Goal: Task Accomplishment & Management: Complete application form

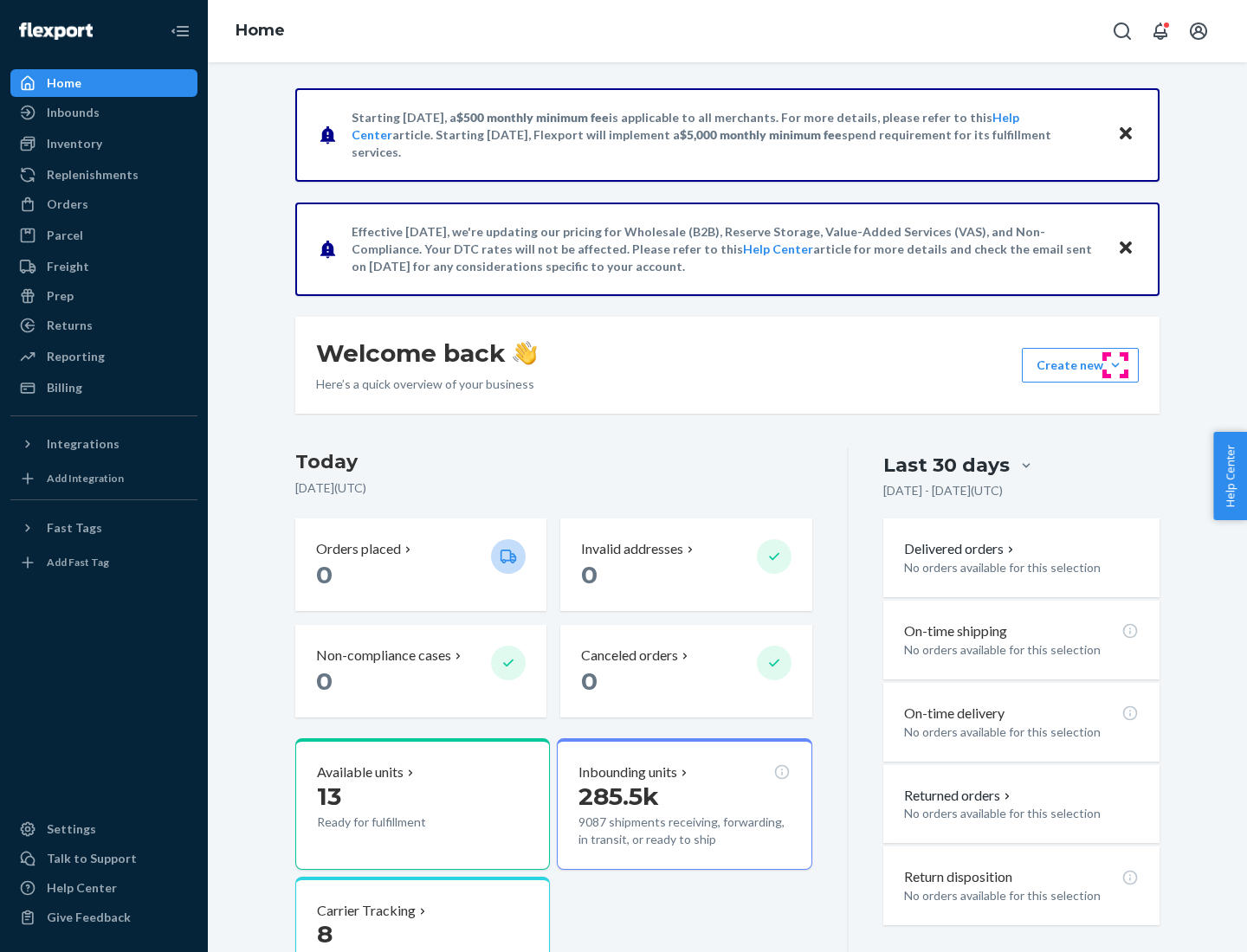
click at [1116, 365] on button "Create new Create new inbound Create new order Create new product" at bounding box center [1079, 364] width 116 height 34
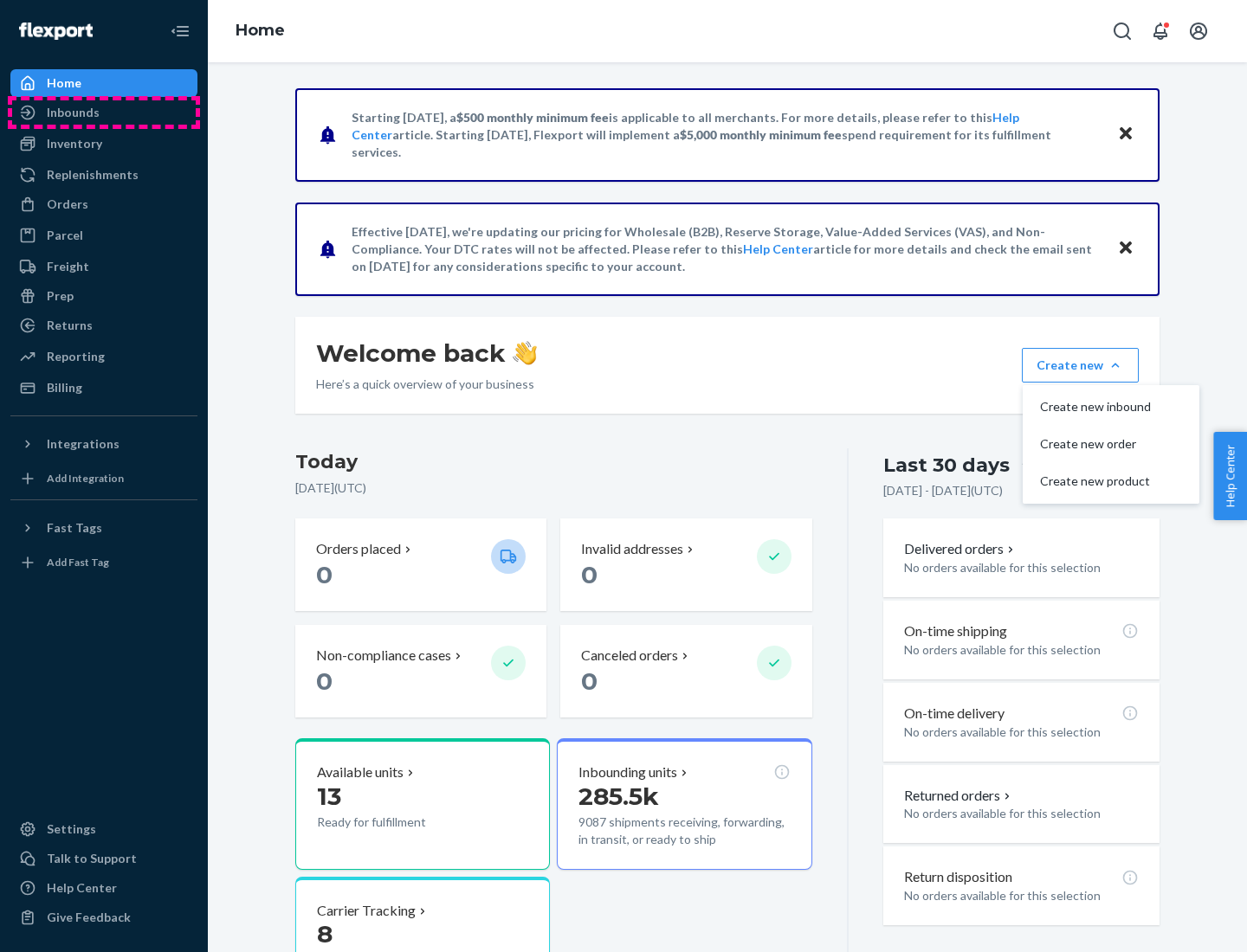
click at [103, 113] on div "Inbounds" at bounding box center [103, 113] width 184 height 24
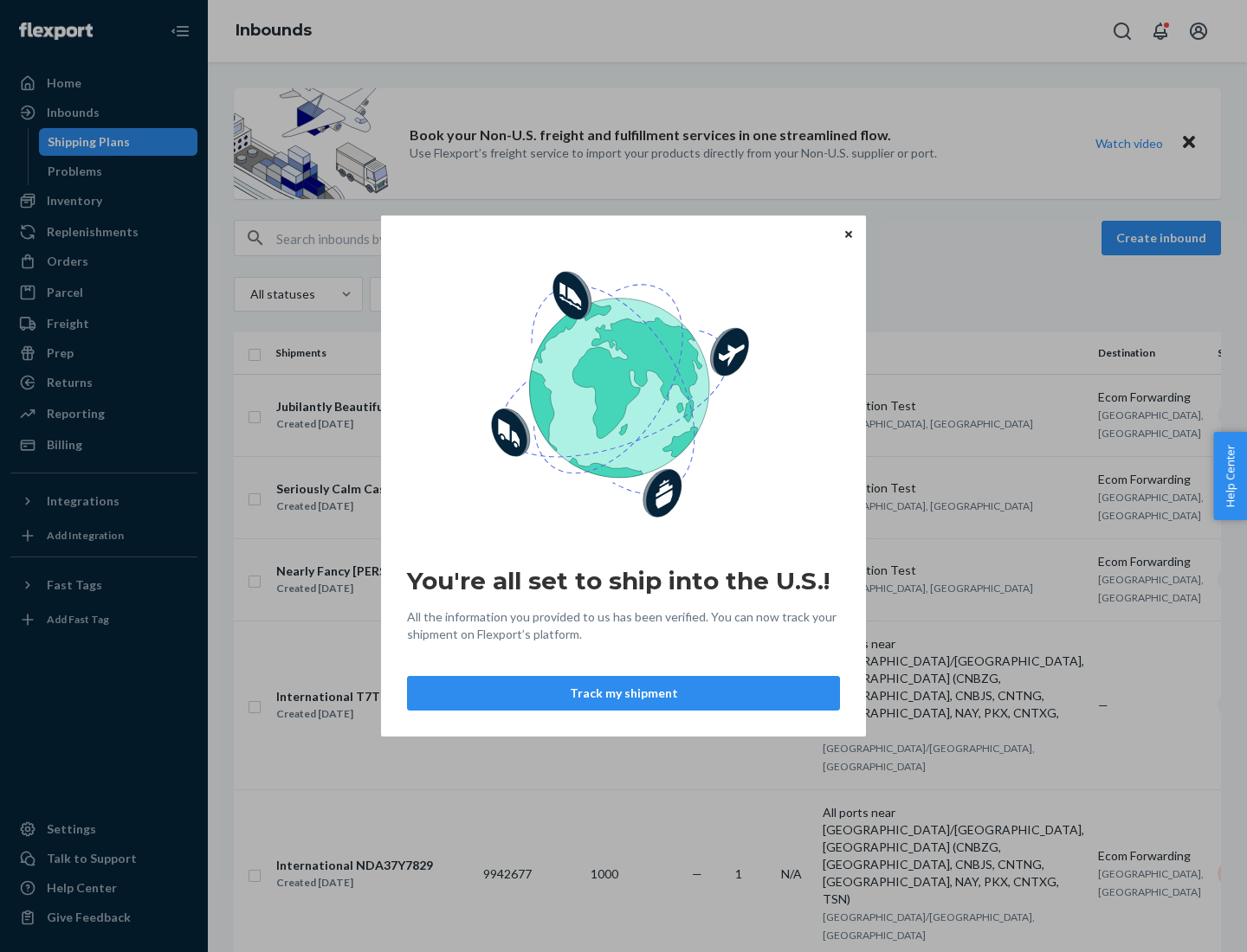
click at [624, 693] on button "Track my shipment" at bounding box center [624, 693] width 433 height 34
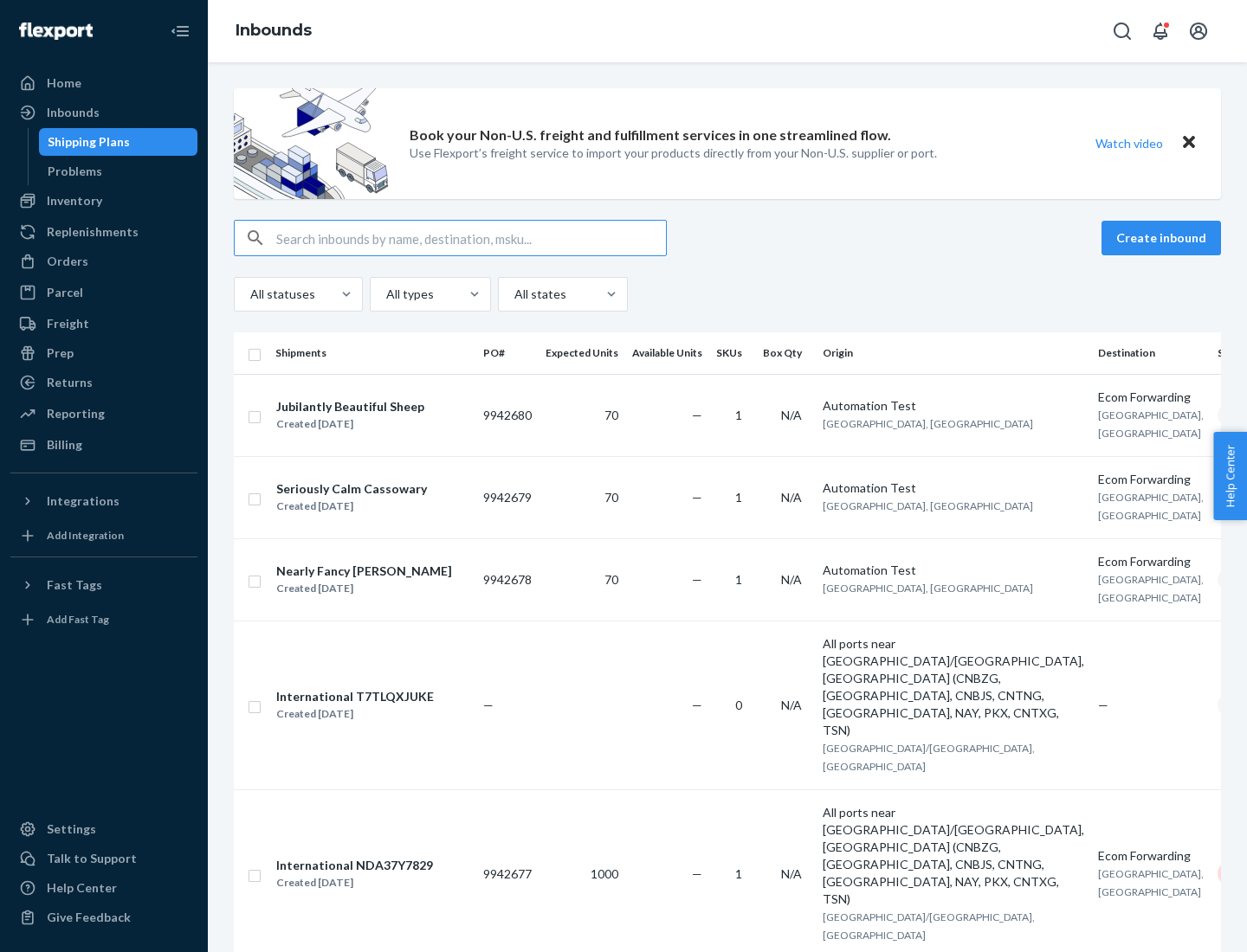
click at [1164, 238] on button "Create inbound" at bounding box center [1161, 238] width 119 height 34
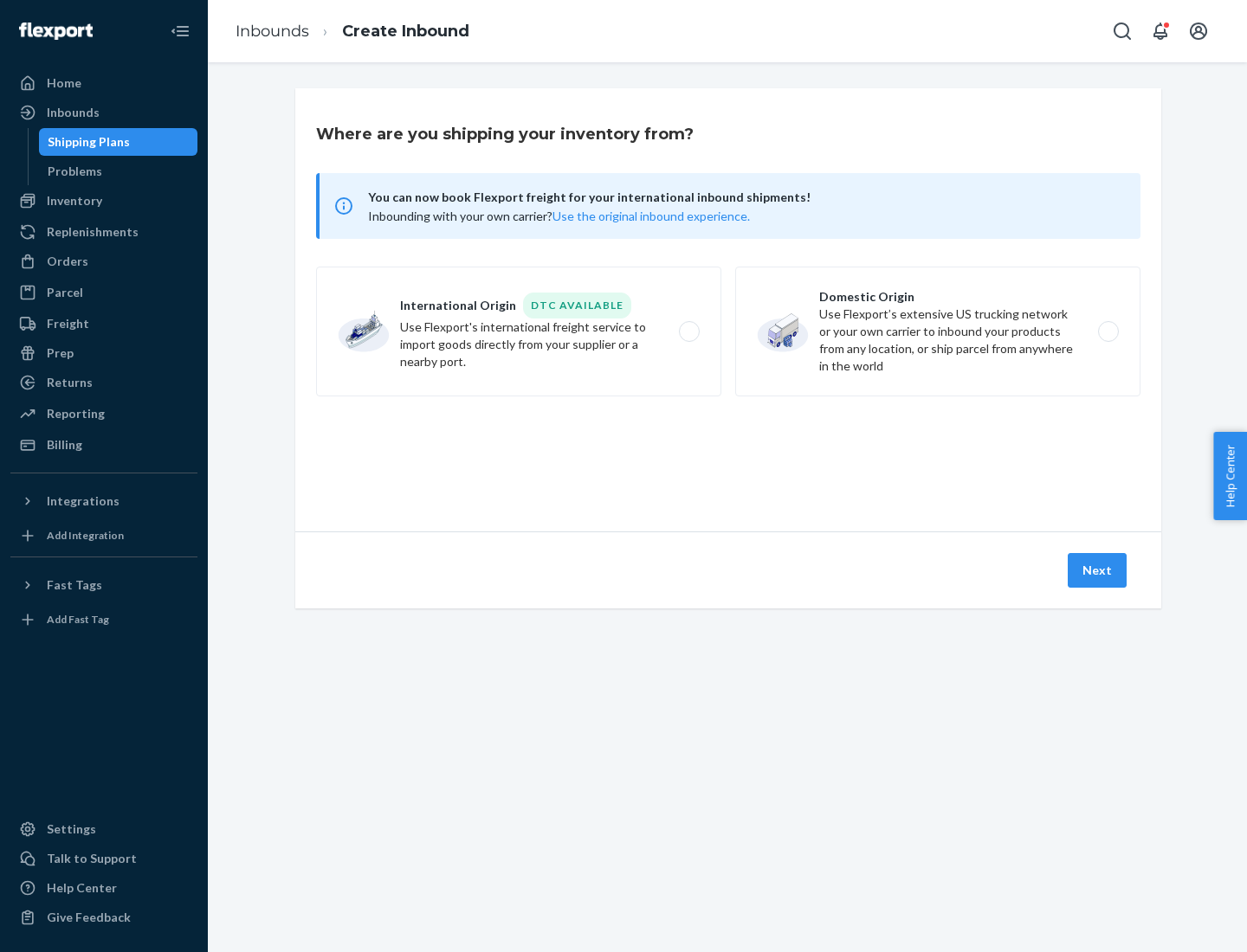
click at [519, 332] on label "International Origin DTC Available Use Flexport's international freight service…" at bounding box center [518, 331] width 405 height 129
click at [689, 332] on input "International Origin DTC Available Use Flexport's international freight service…" at bounding box center [694, 332] width 11 height 11
radio input "true"
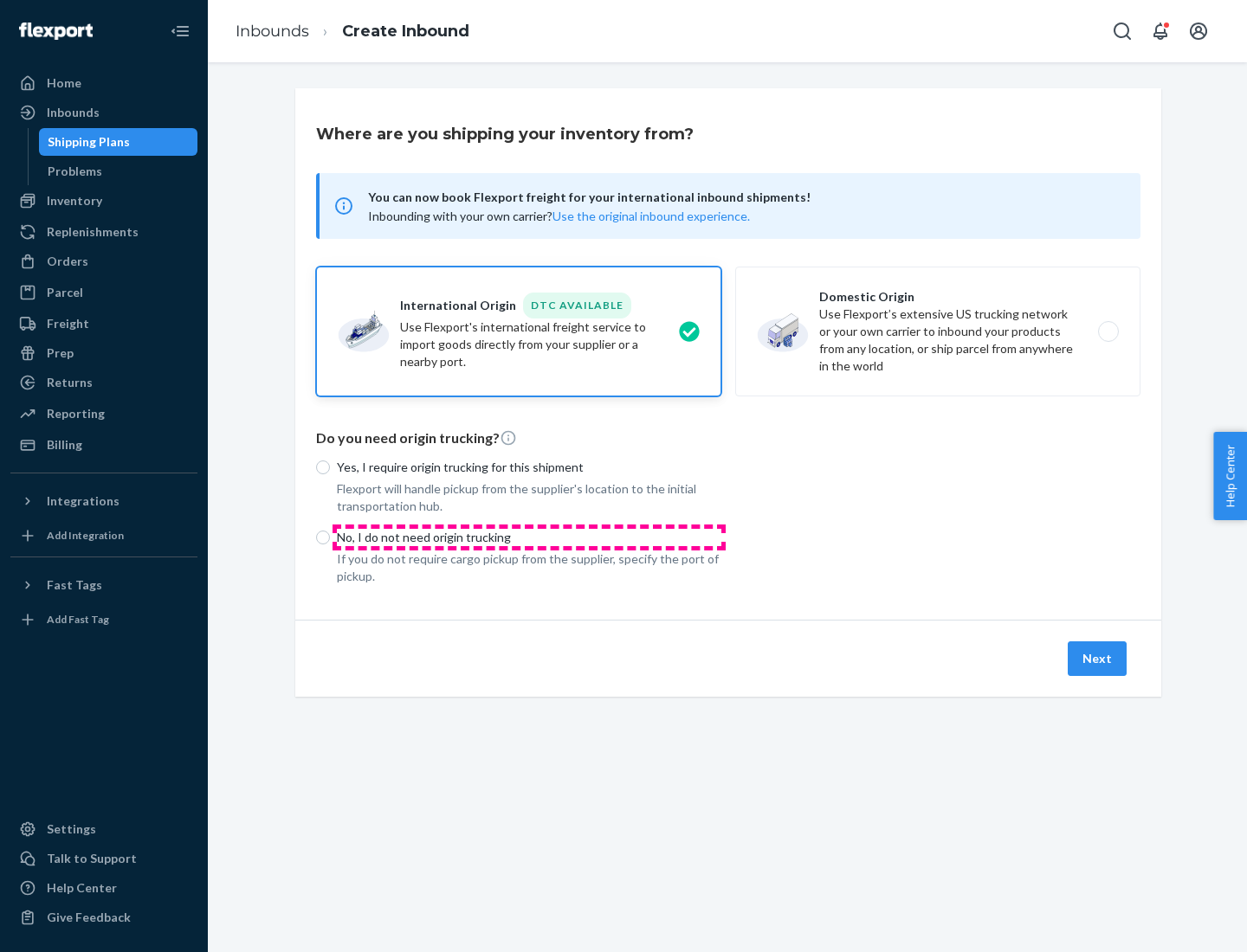
click at [529, 537] on p "No, I do not need origin trucking" at bounding box center [528, 537] width 385 height 18
click at [330, 537] on input "No, I do not need origin trucking" at bounding box center [322, 537] width 14 height 14
radio input "true"
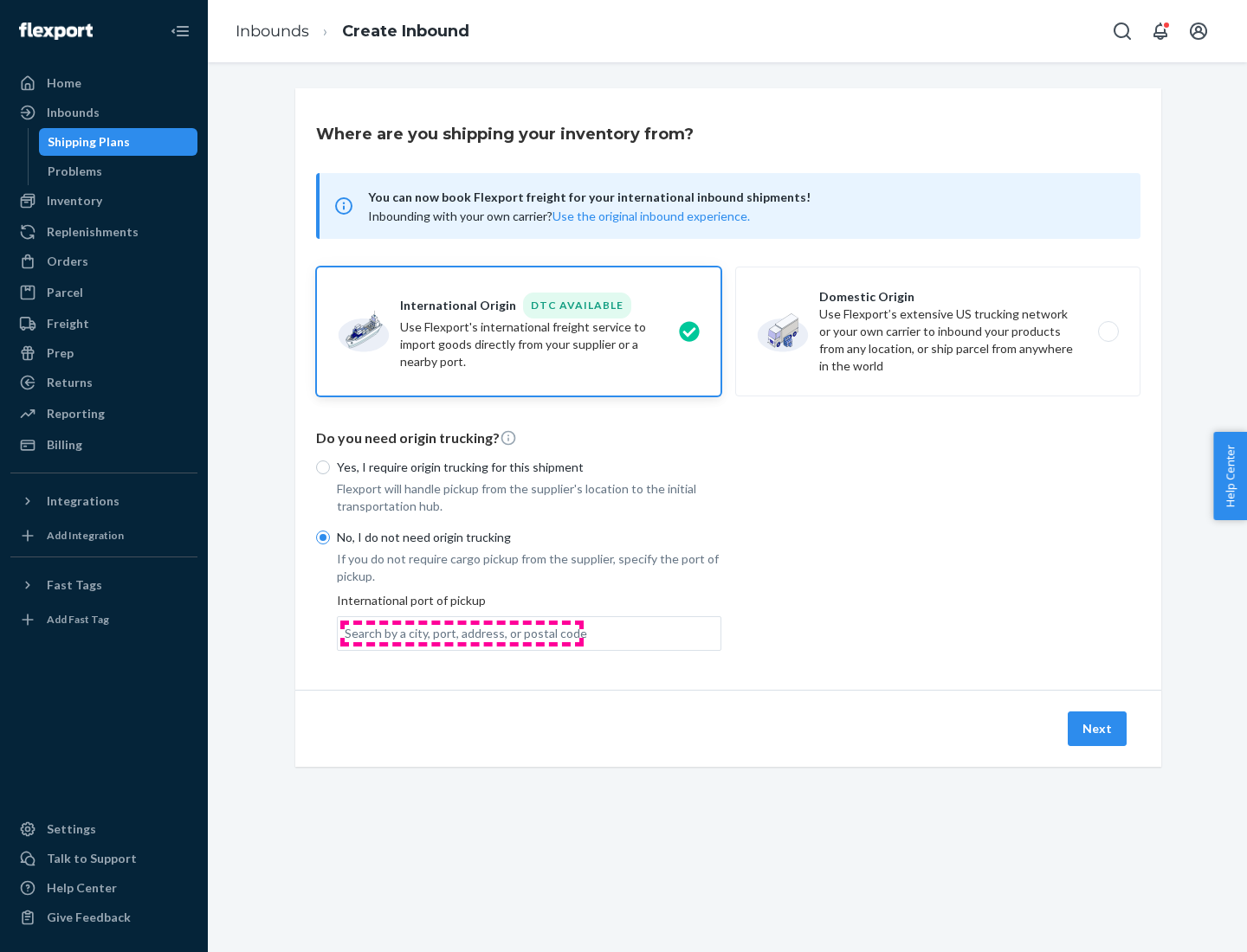
click at [461, 632] on div "Search by a city, port, address, or postal code" at bounding box center [466, 633] width 242 height 18
click at [347, 632] on input "Search by a city, port, address, or postal code" at bounding box center [346, 633] width 2 height 18
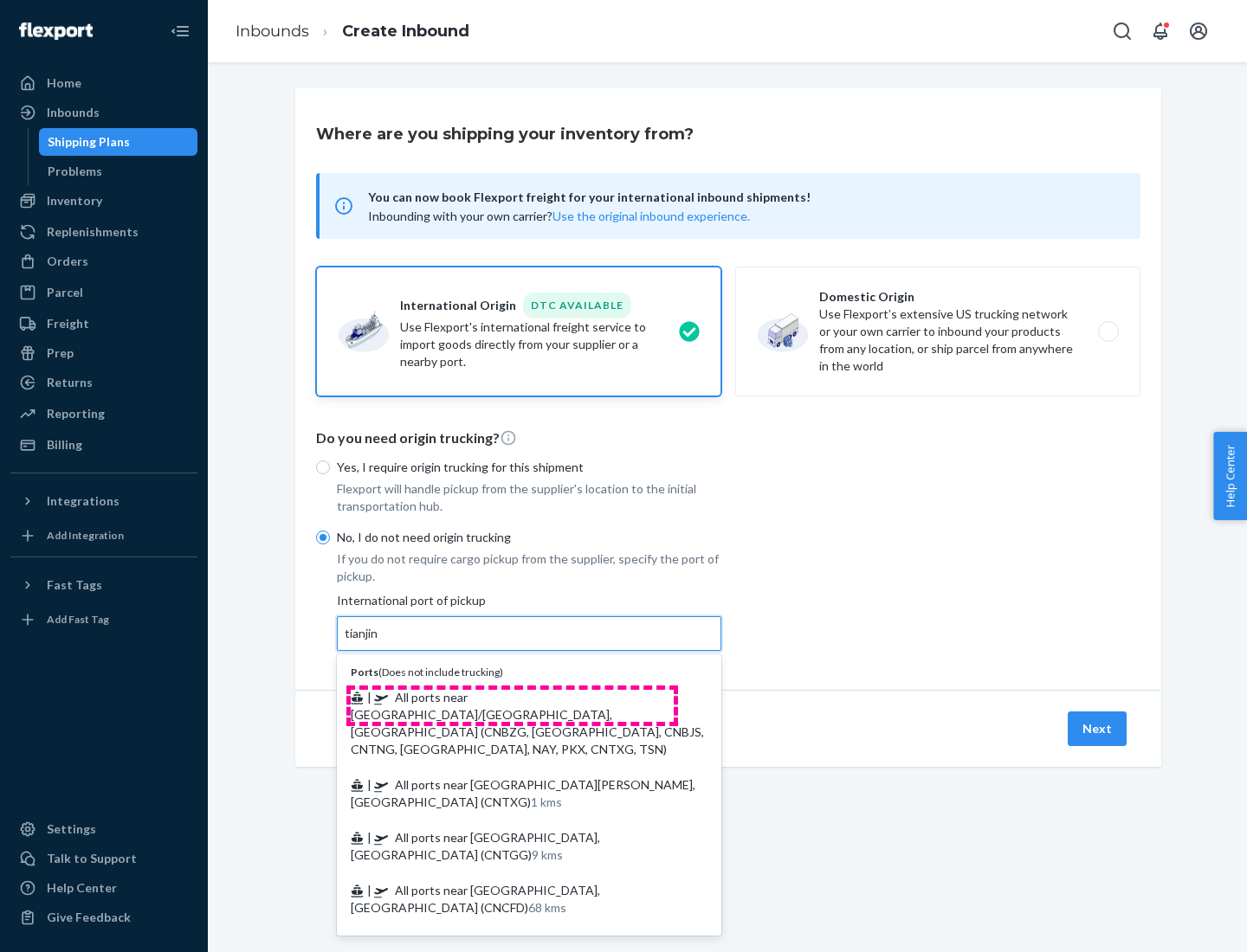
click at [512, 697] on span "| All ports near [GEOGRAPHIC_DATA]/[GEOGRAPHIC_DATA], [GEOGRAPHIC_DATA] (CNBZG,…" at bounding box center [527, 723] width 353 height 67
click at [380, 642] on input "tianjin" at bounding box center [363, 633] width 35 height 18
type input "All ports near [GEOGRAPHIC_DATA]/[GEOGRAPHIC_DATA], [GEOGRAPHIC_DATA] (CNBZG, […"
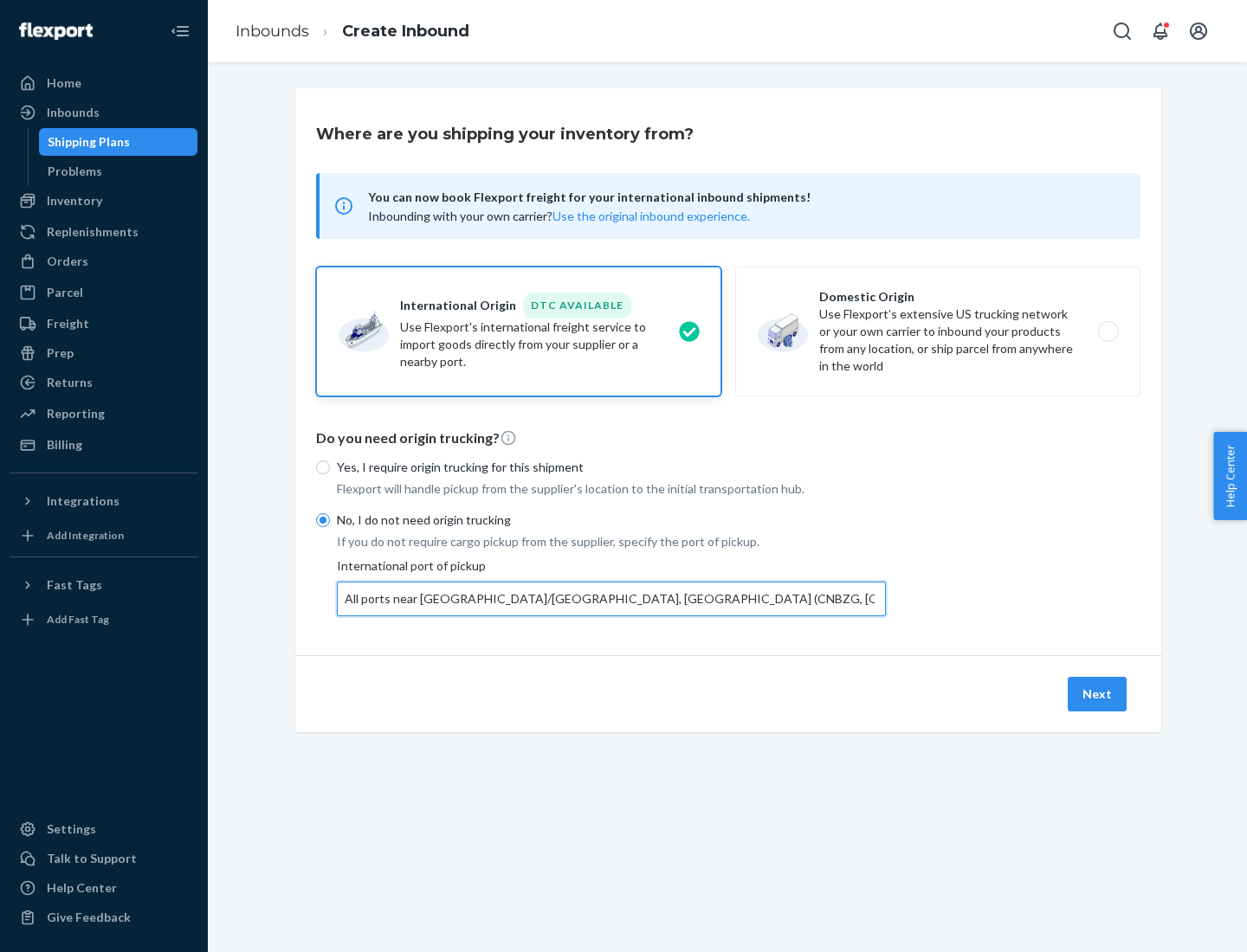
click at [1098, 693] on button "Next" at bounding box center [1097, 694] width 59 height 34
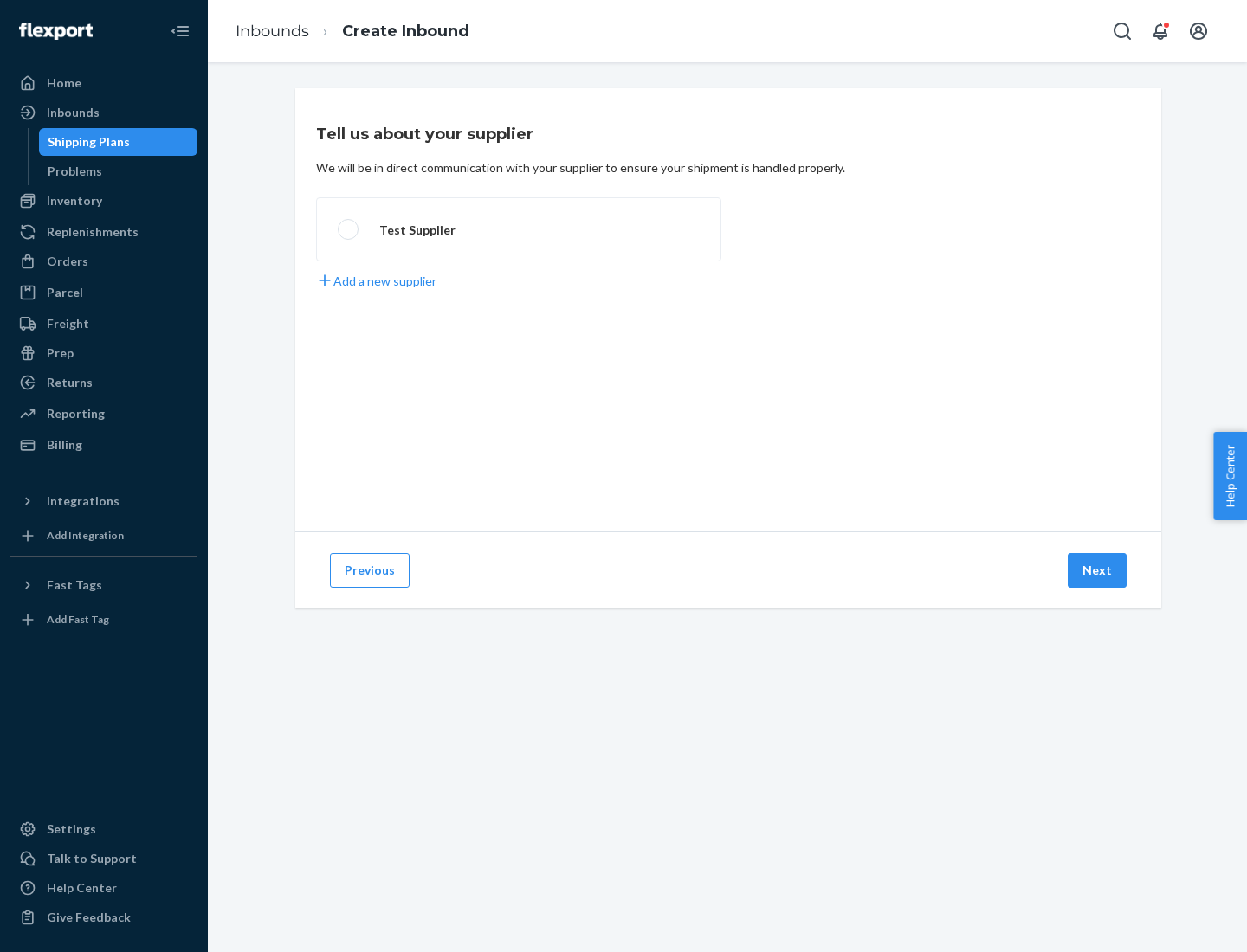
click at [519, 229] on label "Test Supplier" at bounding box center [518, 229] width 405 height 64
click at [349, 229] on input "Test Supplier" at bounding box center [343, 230] width 11 height 11
radio input "true"
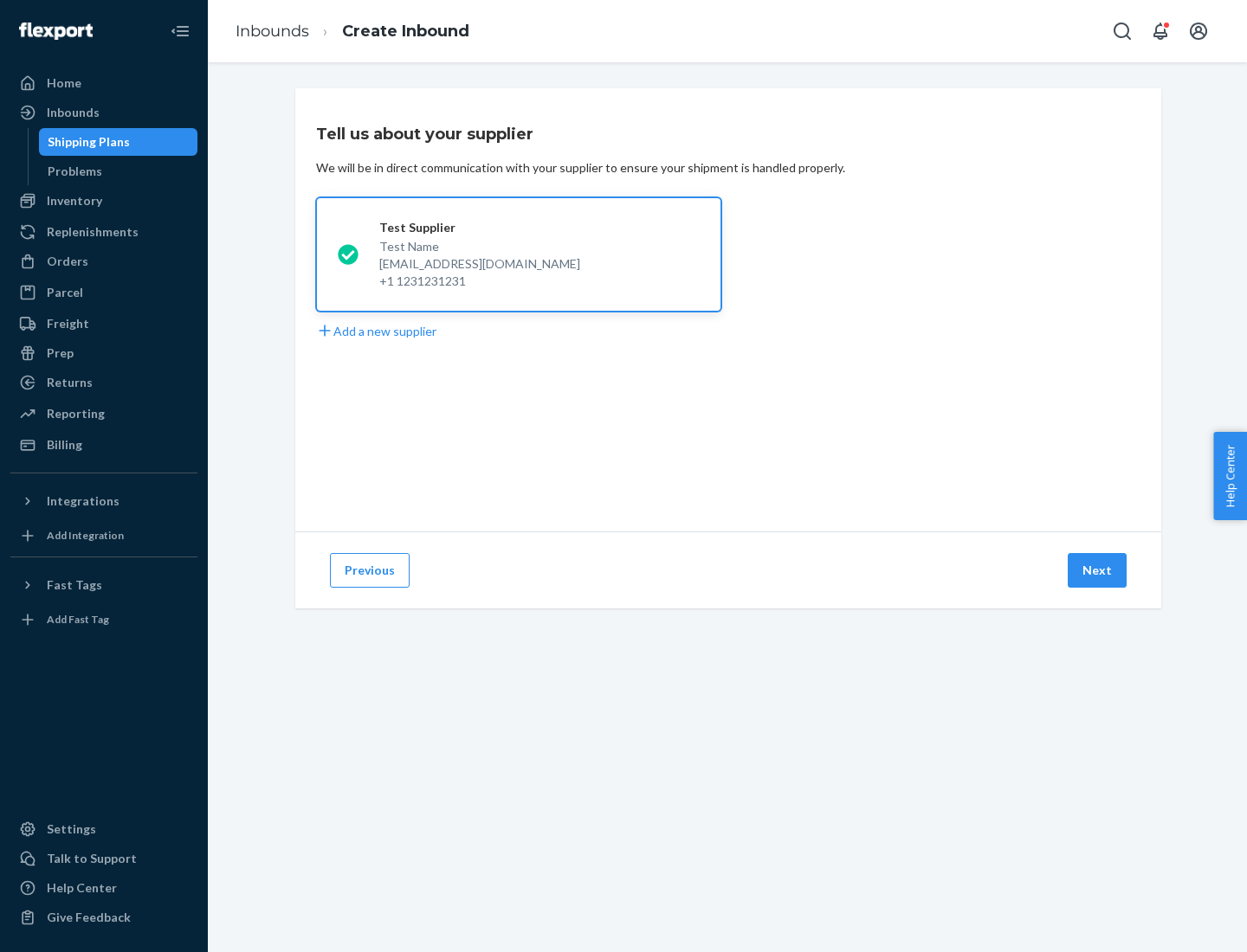
click at [1098, 570] on button "Next" at bounding box center [1097, 570] width 59 height 34
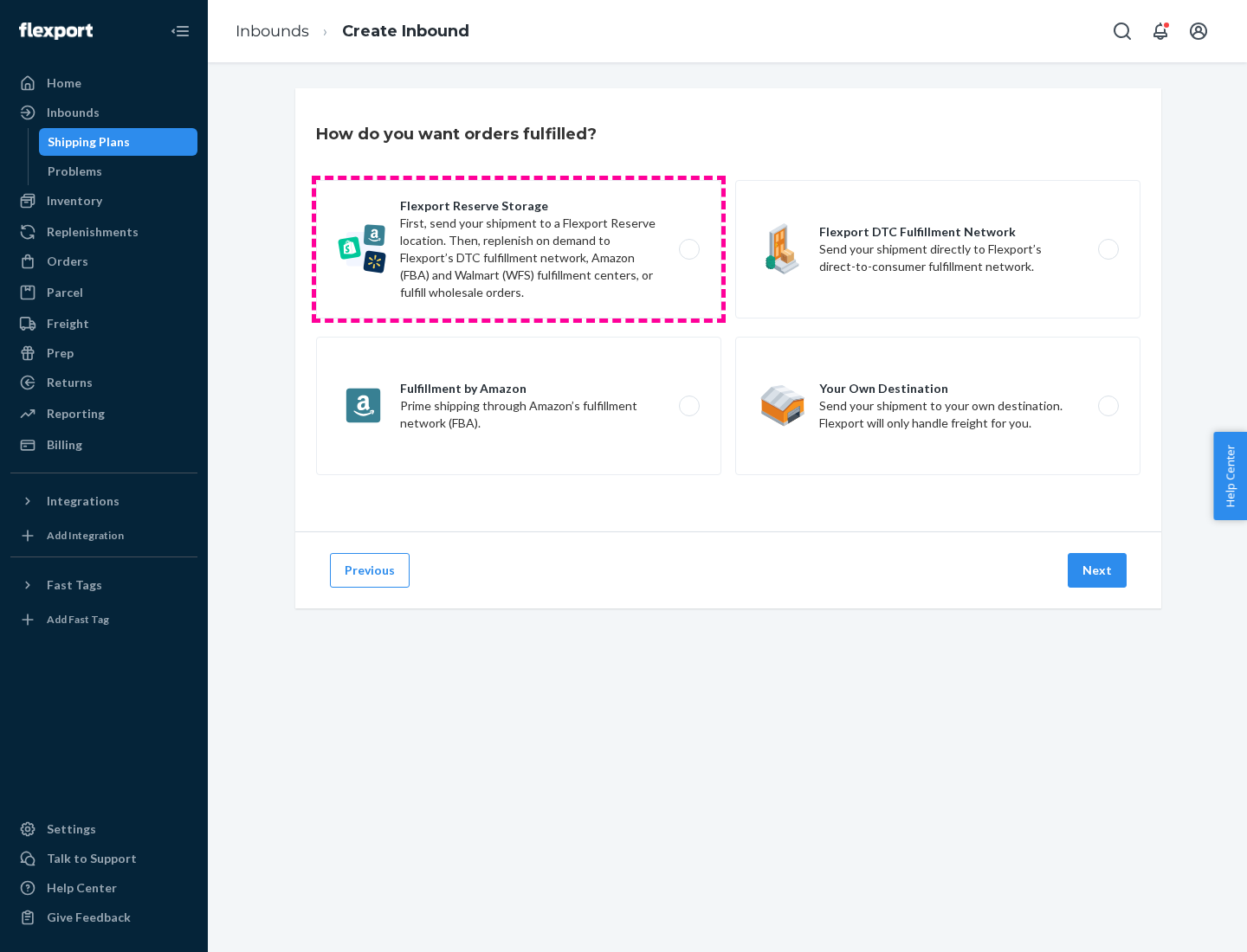
click at [519, 250] on label "Flexport Reserve Storage First, send your shipment to a Flexport Reserve locati…" at bounding box center [518, 249] width 405 height 139
click at [689, 250] on input "Flexport Reserve Storage First, send your shipment to a Flexport Reserve locati…" at bounding box center [694, 250] width 11 height 11
radio input "true"
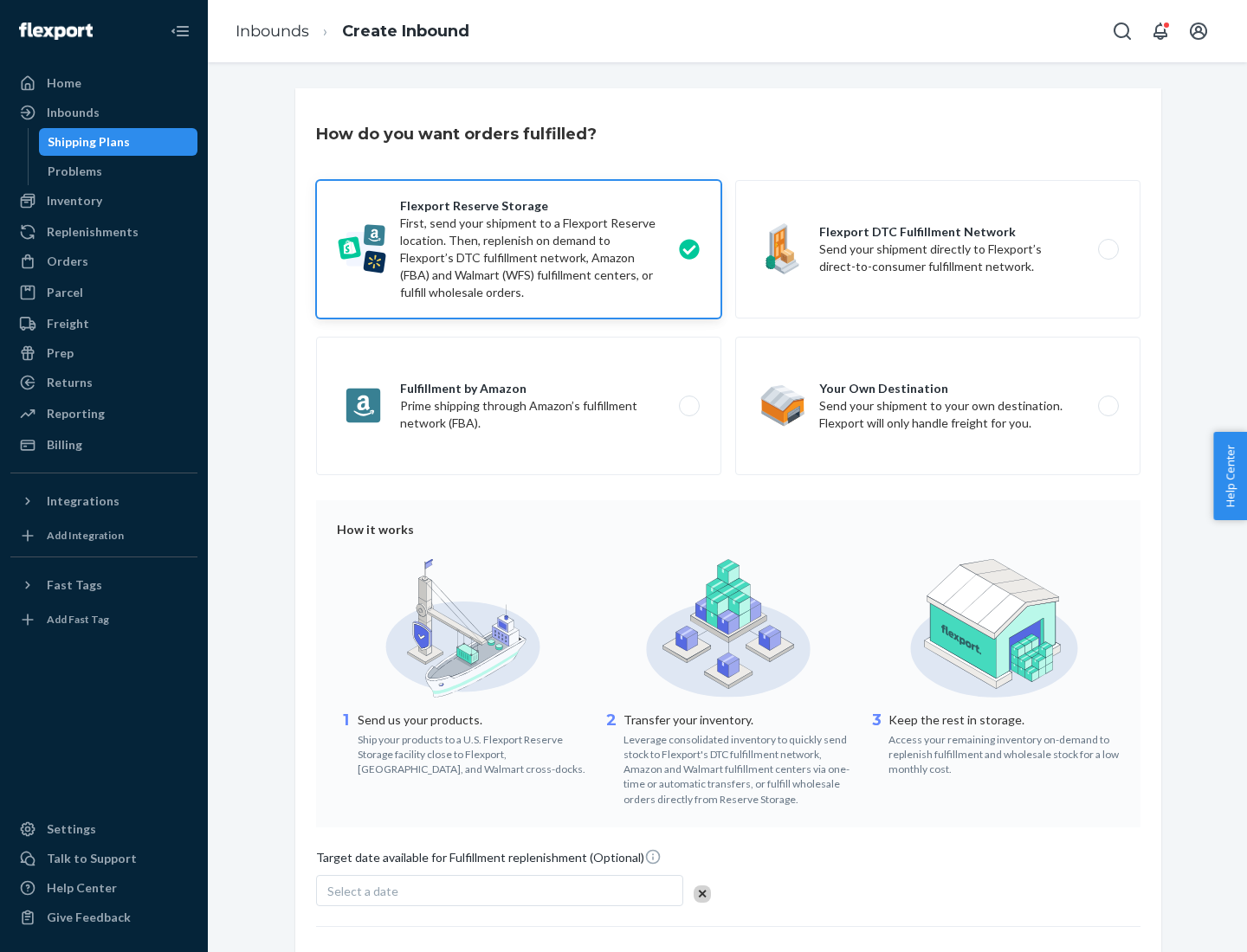
scroll to position [142, 0]
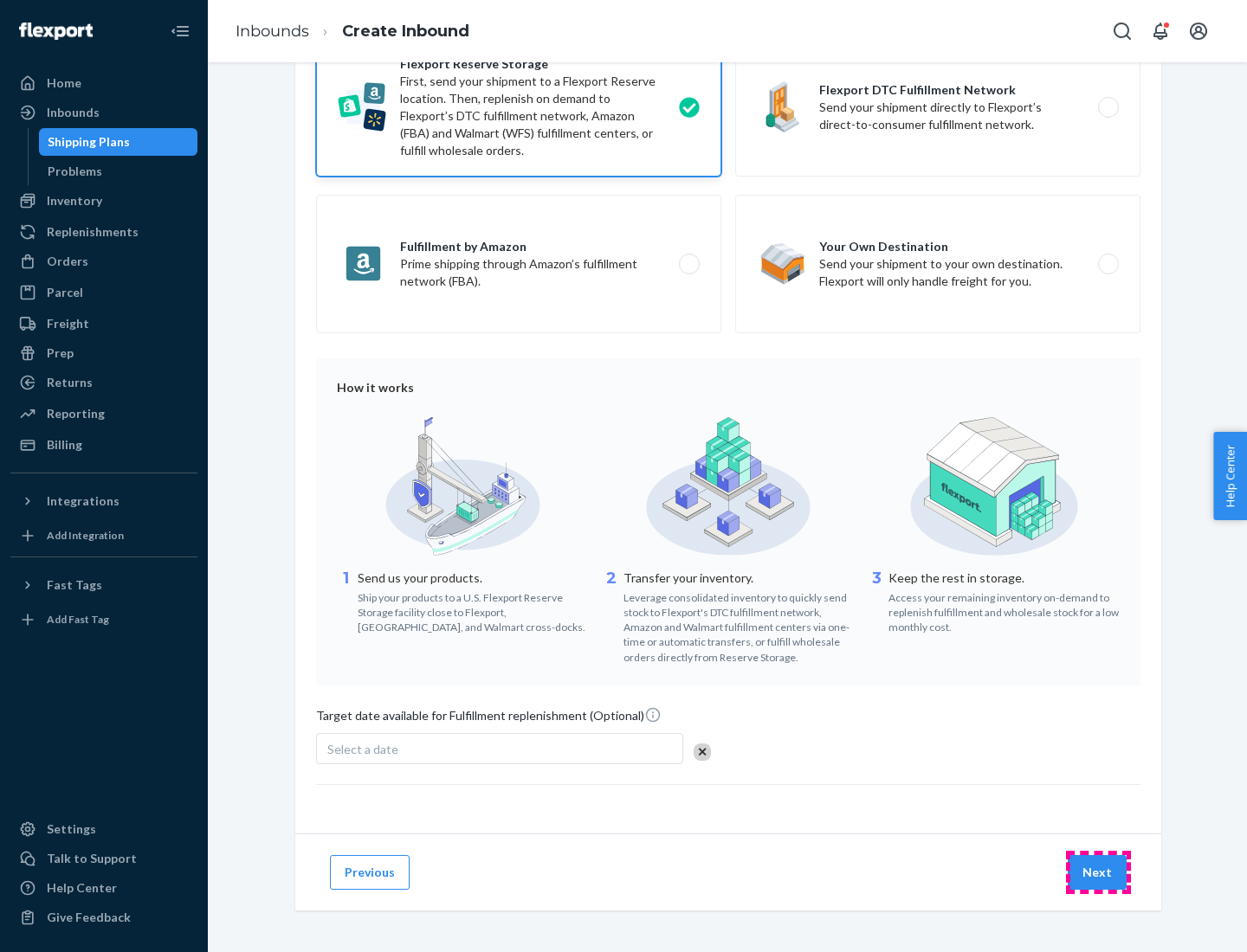
click at [1098, 872] on button "Next" at bounding box center [1097, 872] width 59 height 34
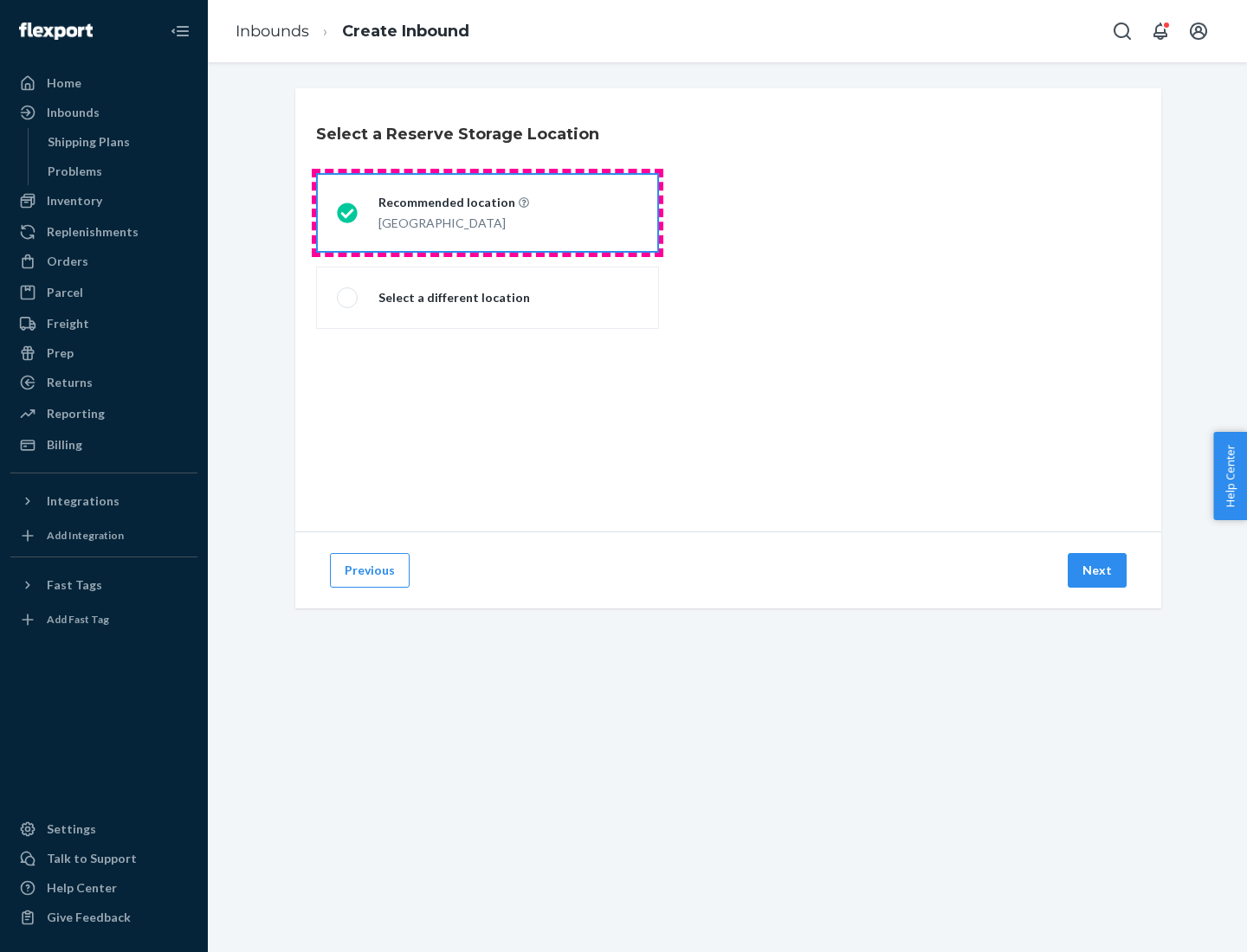
click at [487, 213] on div "[GEOGRAPHIC_DATA]" at bounding box center [454, 222] width 151 height 20
click at [348, 213] on input "Recommended location [GEOGRAPHIC_DATA]" at bounding box center [342, 213] width 11 height 11
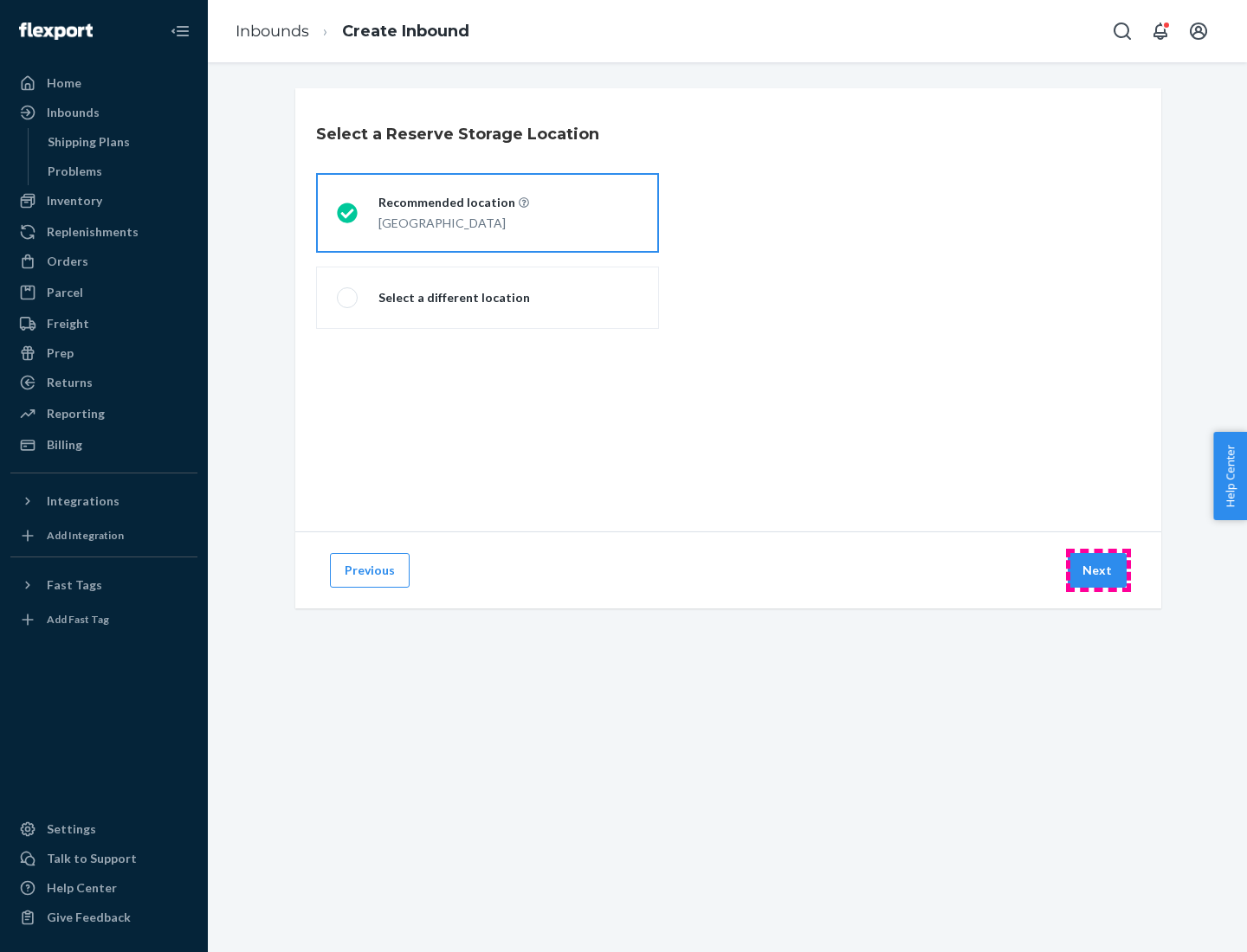
click at [1098, 570] on button "Next" at bounding box center [1097, 570] width 59 height 34
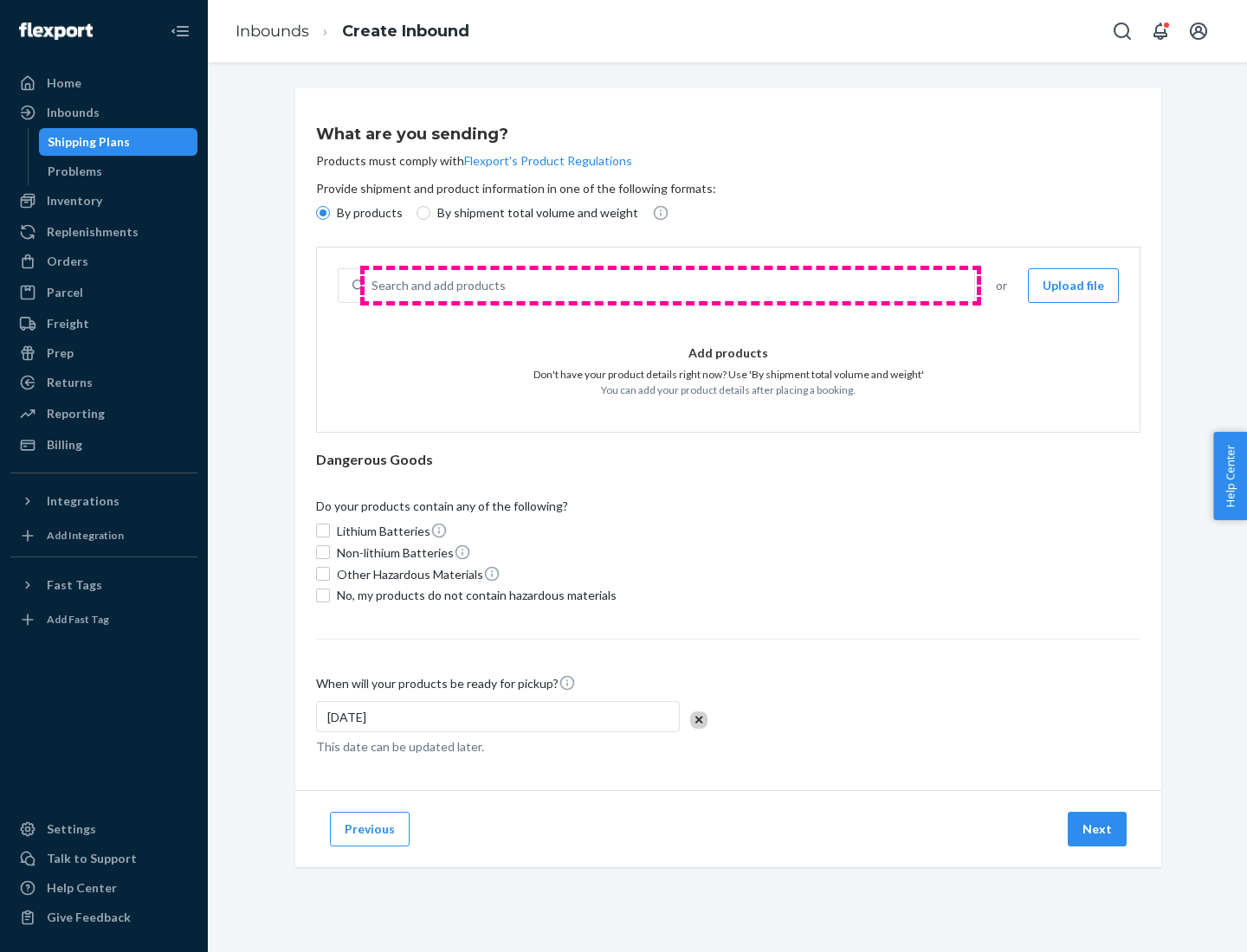
click at [670, 286] on div "Search and add products" at bounding box center [669, 285] width 610 height 31
click at [373, 286] on input "Search and add products" at bounding box center [373, 285] width 2 height 18
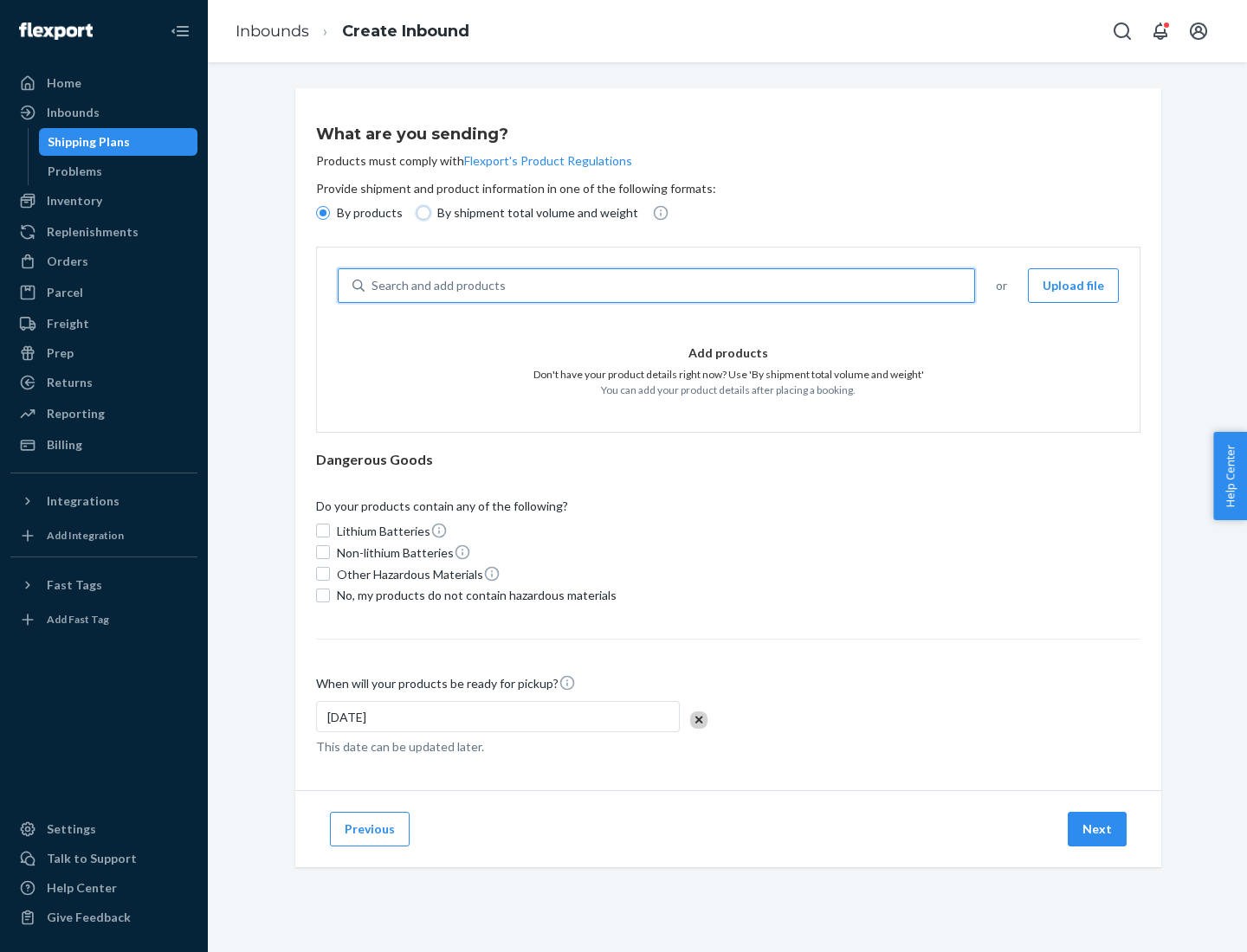
click at [421, 213] on input "By shipment total volume and weight" at bounding box center [423, 212] width 14 height 14
radio input "true"
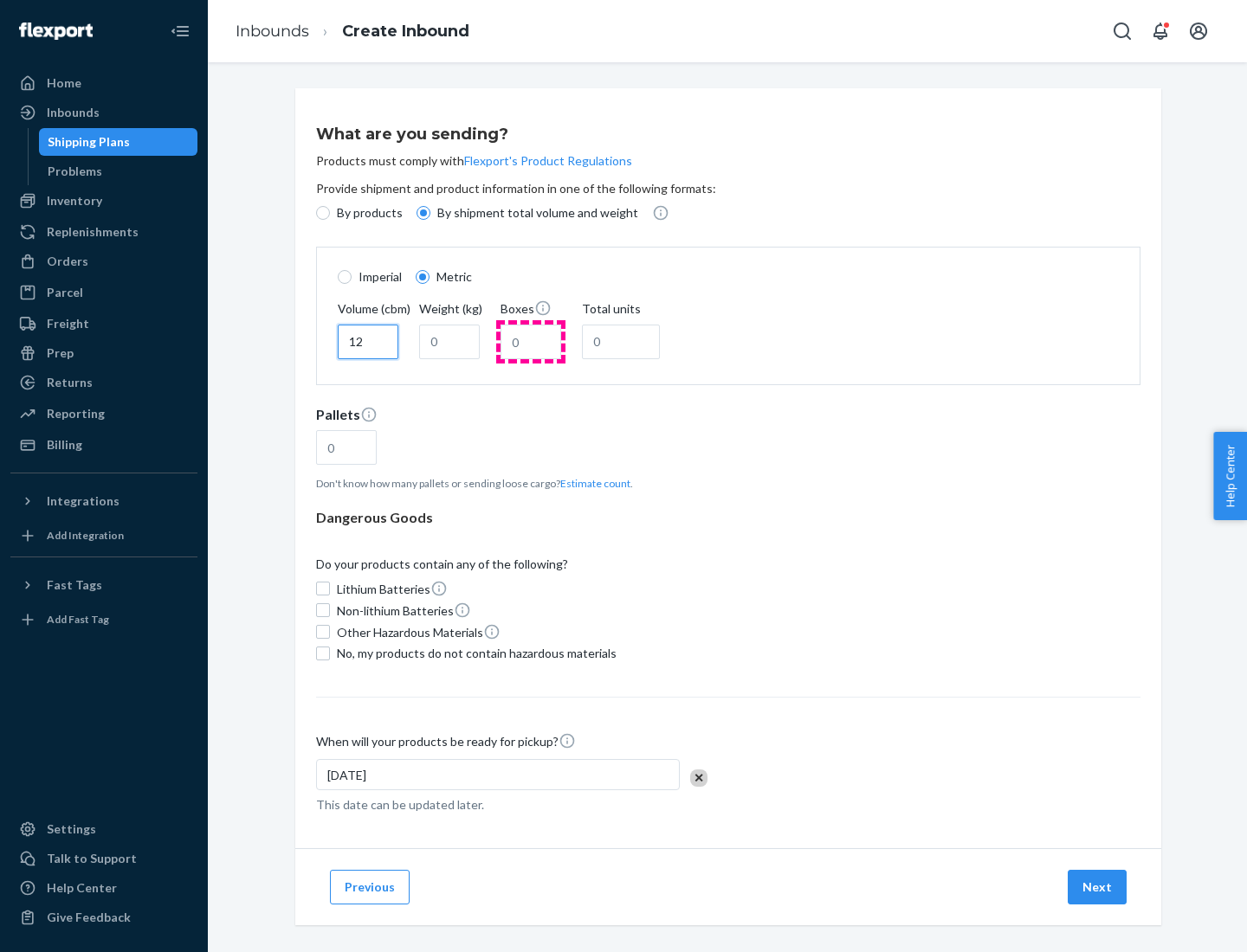
type input "12"
type input "22"
type input "222"
type input "121"
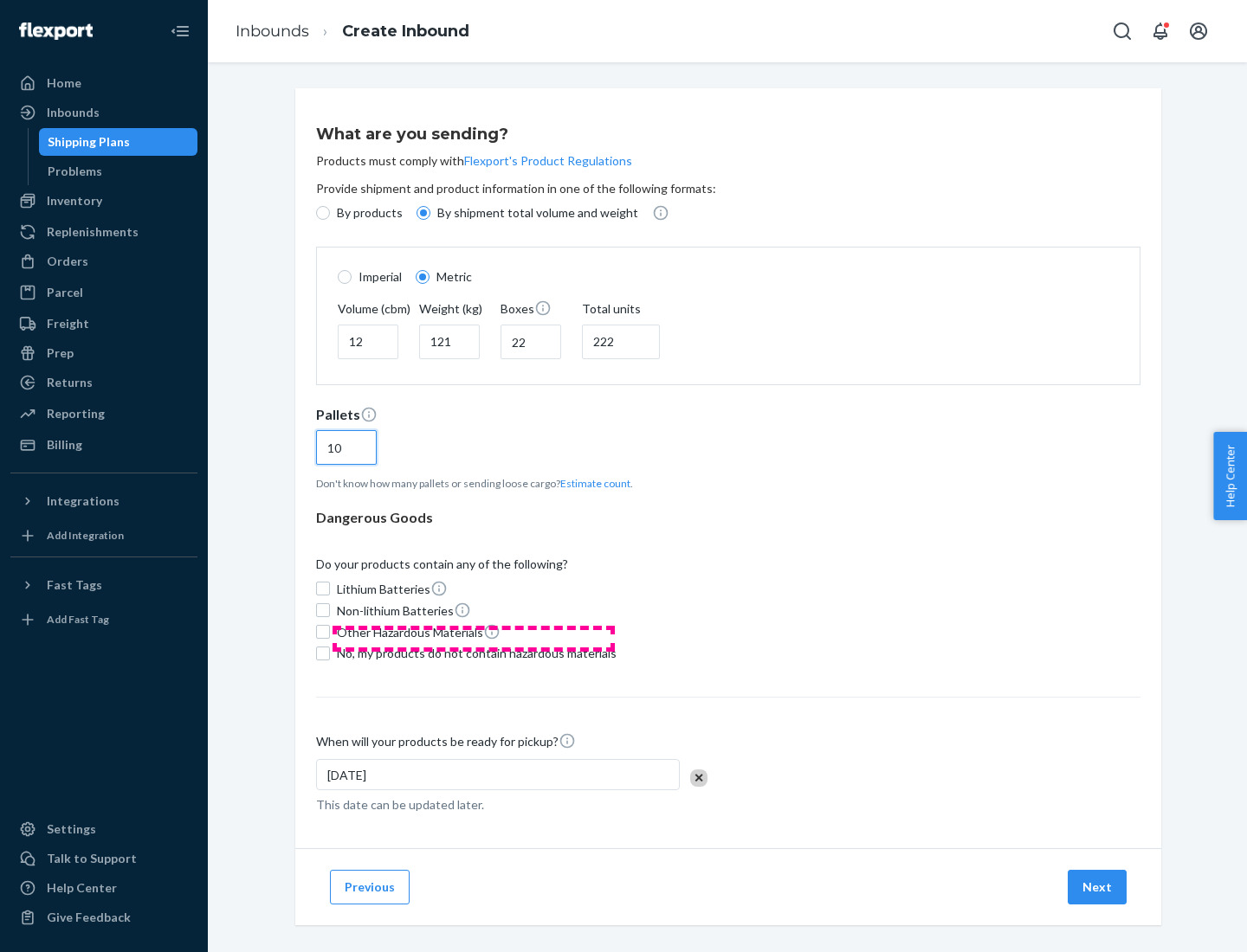
scroll to position [15, 0]
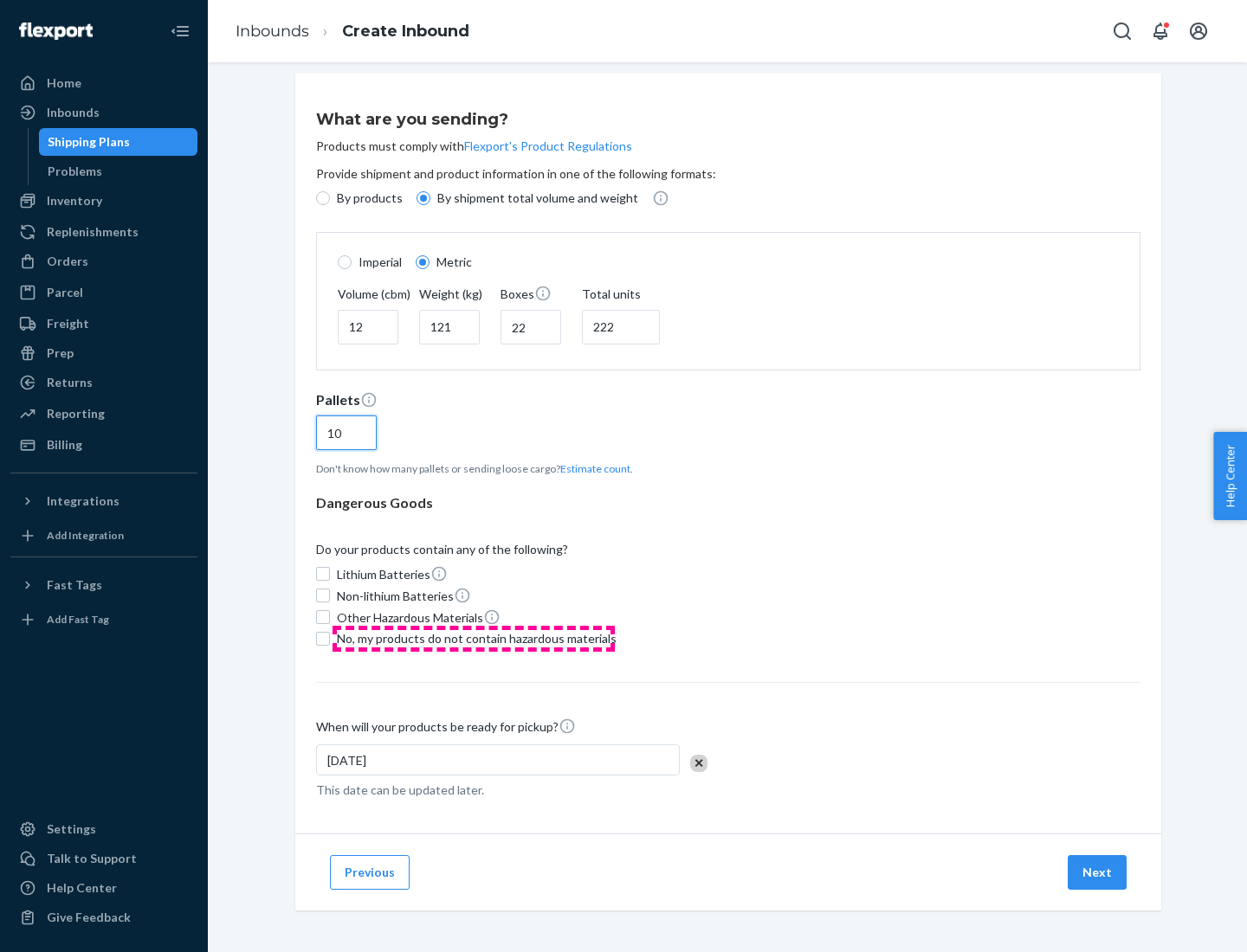
type input "10"
click at [473, 638] on span "No, my products do not contain hazardous materials" at bounding box center [476, 638] width 280 height 18
click at [330, 638] on input "No, my products do not contain hazardous materials" at bounding box center [322, 638] width 14 height 14
checkbox input "true"
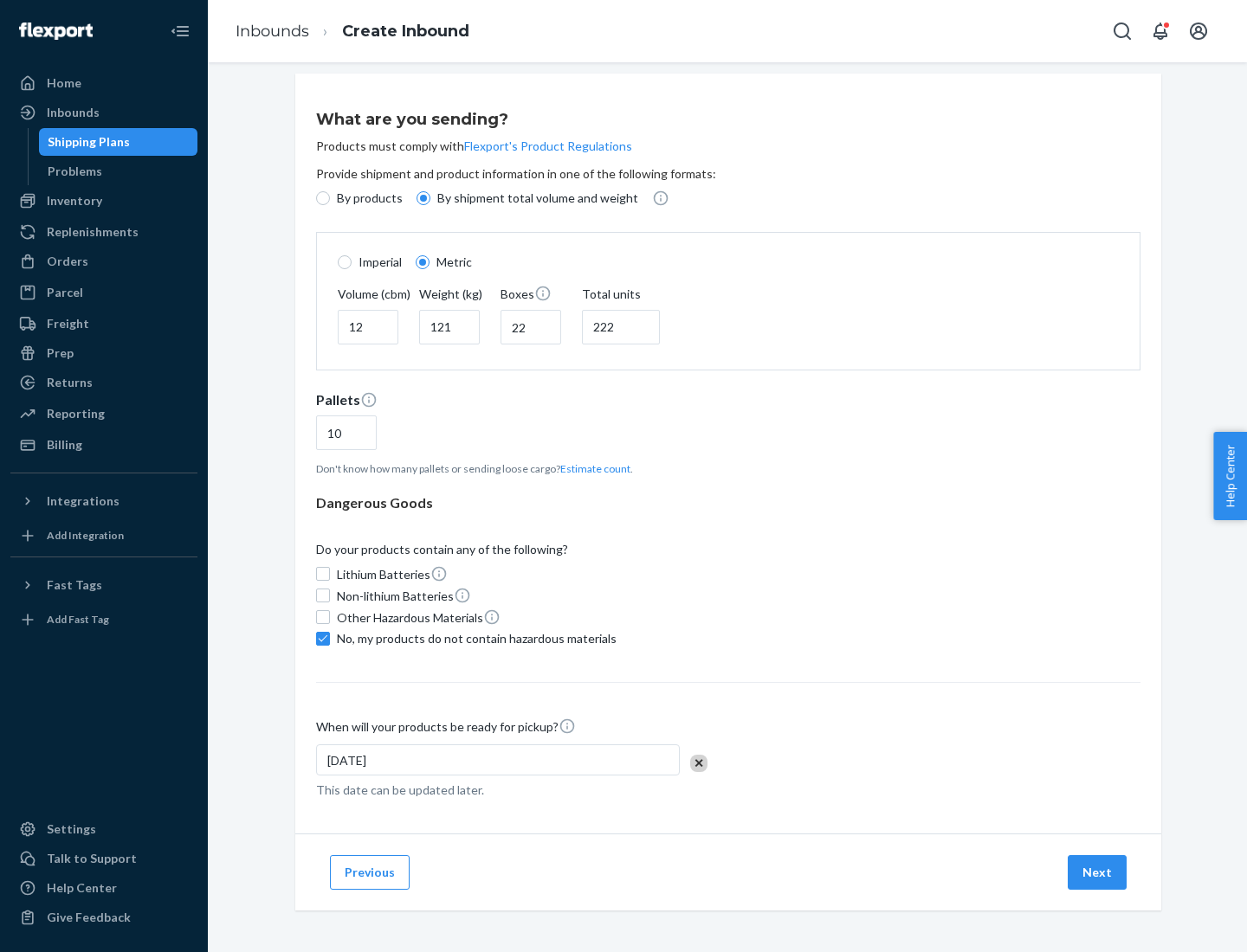
click at [1098, 872] on button "Next" at bounding box center [1097, 872] width 59 height 34
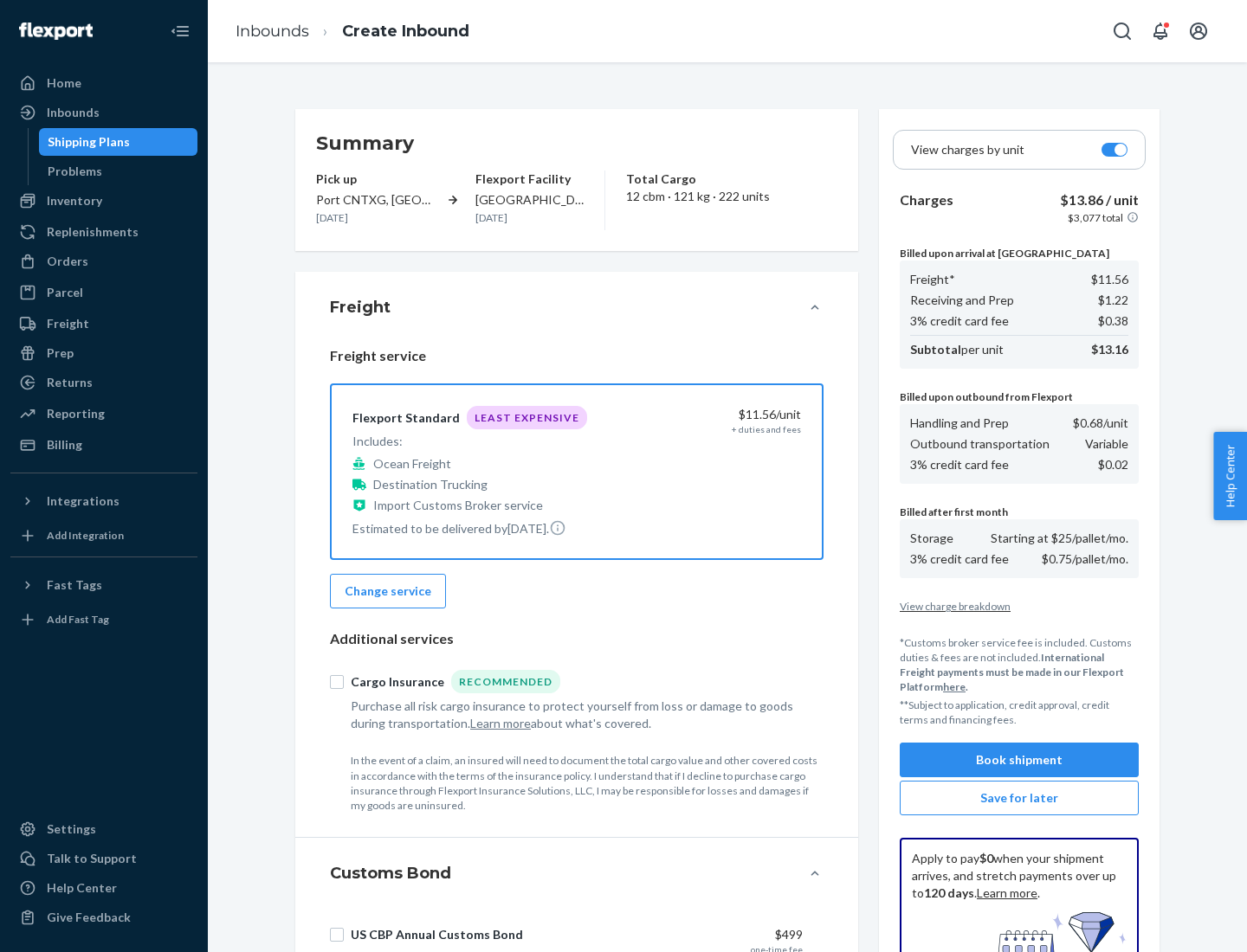
scroll to position [252, 0]
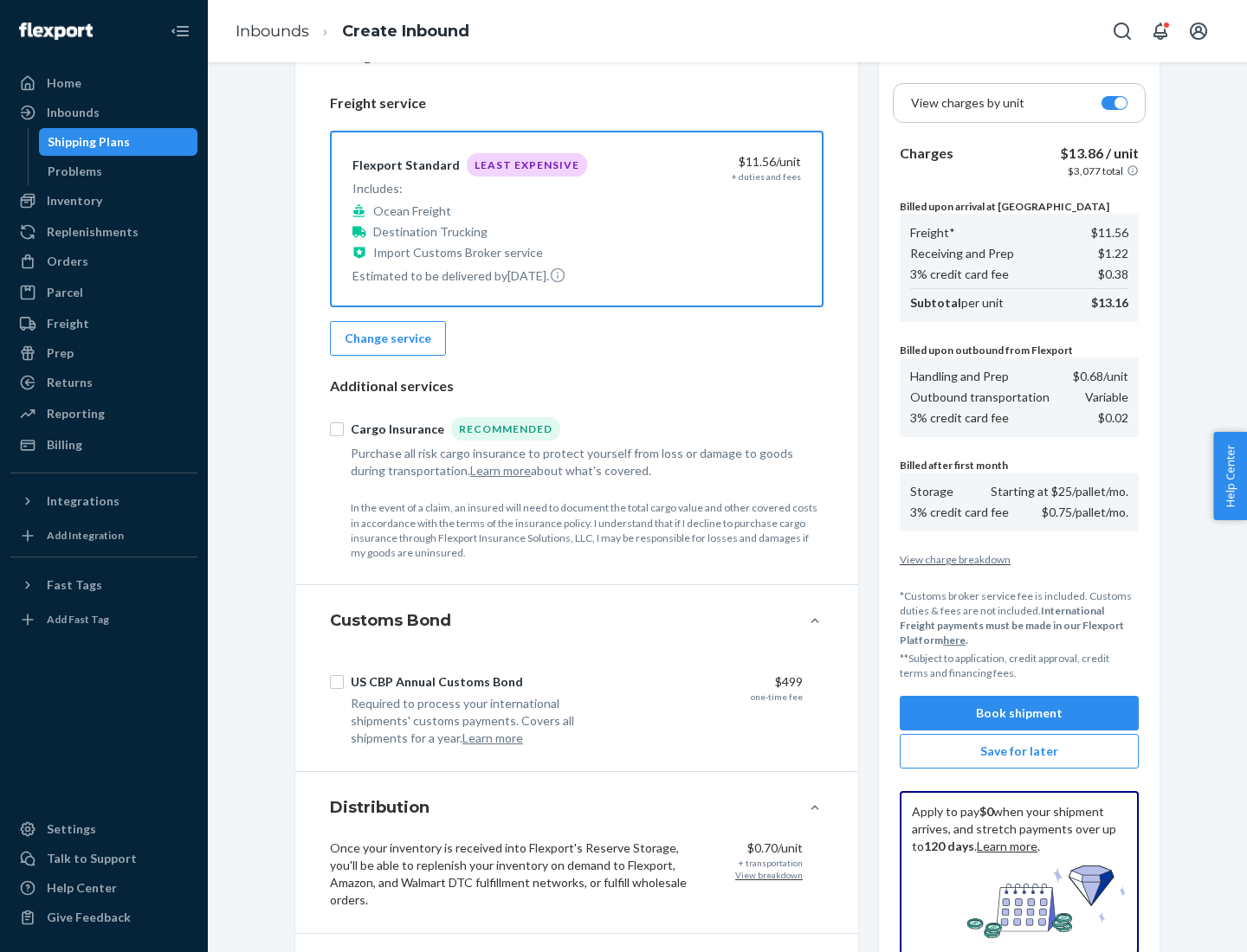
click at [1020, 714] on button "Book shipment" at bounding box center [1019, 713] width 239 height 34
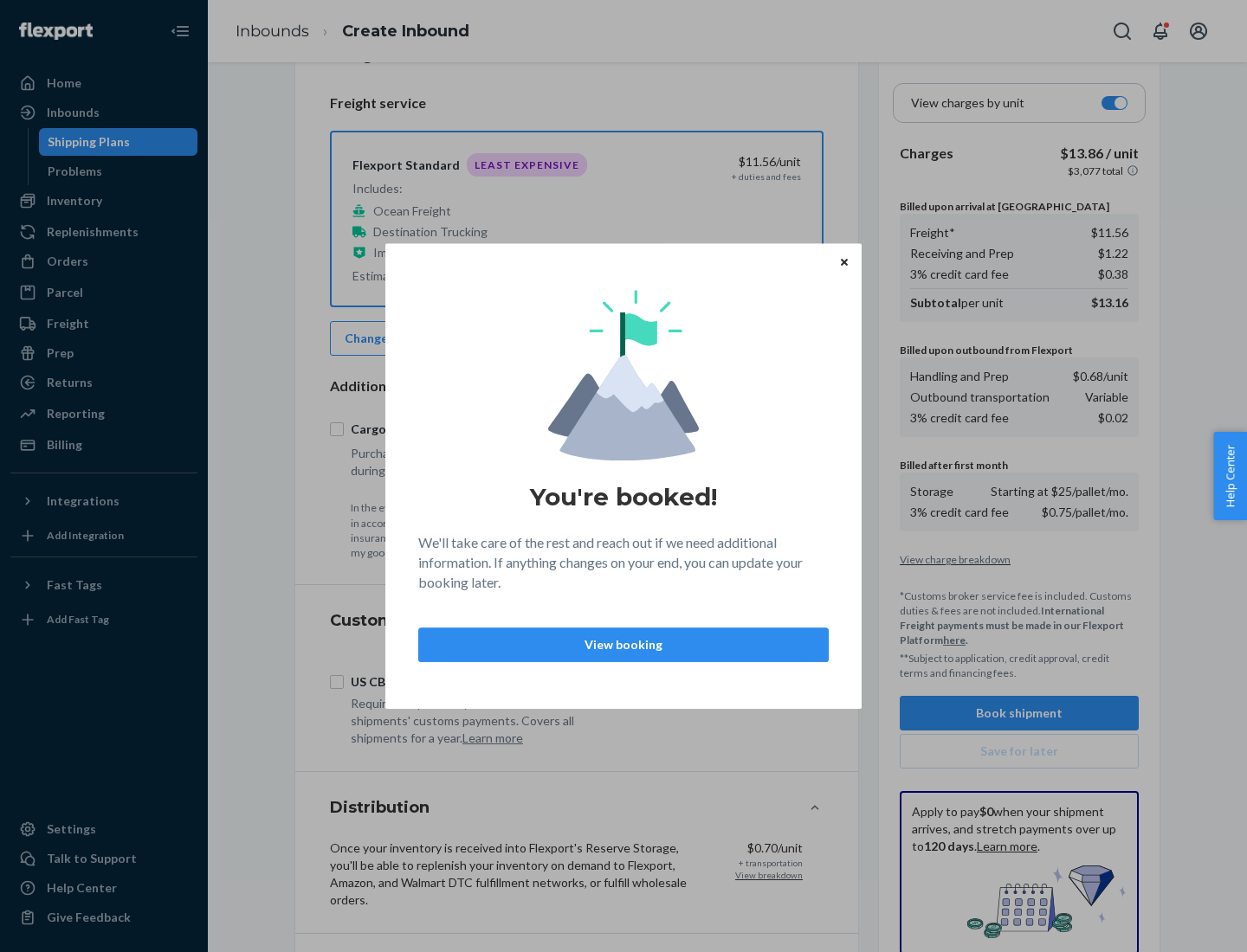
click at [624, 644] on p "View booking" at bounding box center [624, 645] width 381 height 18
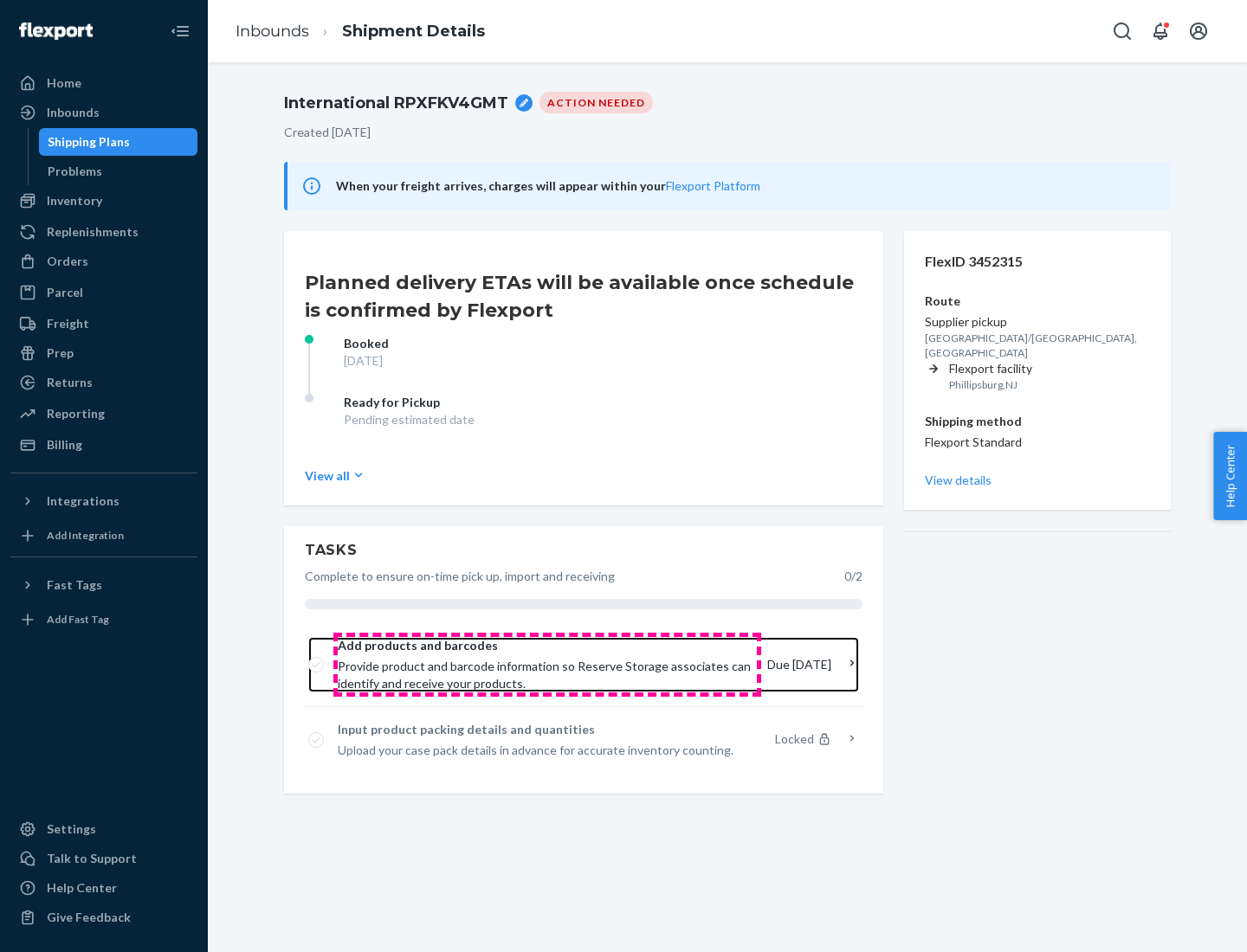
click at [547, 665] on span "Provide product and barcode information so Reserve Storage associates can ident…" at bounding box center [545, 674] width 416 height 34
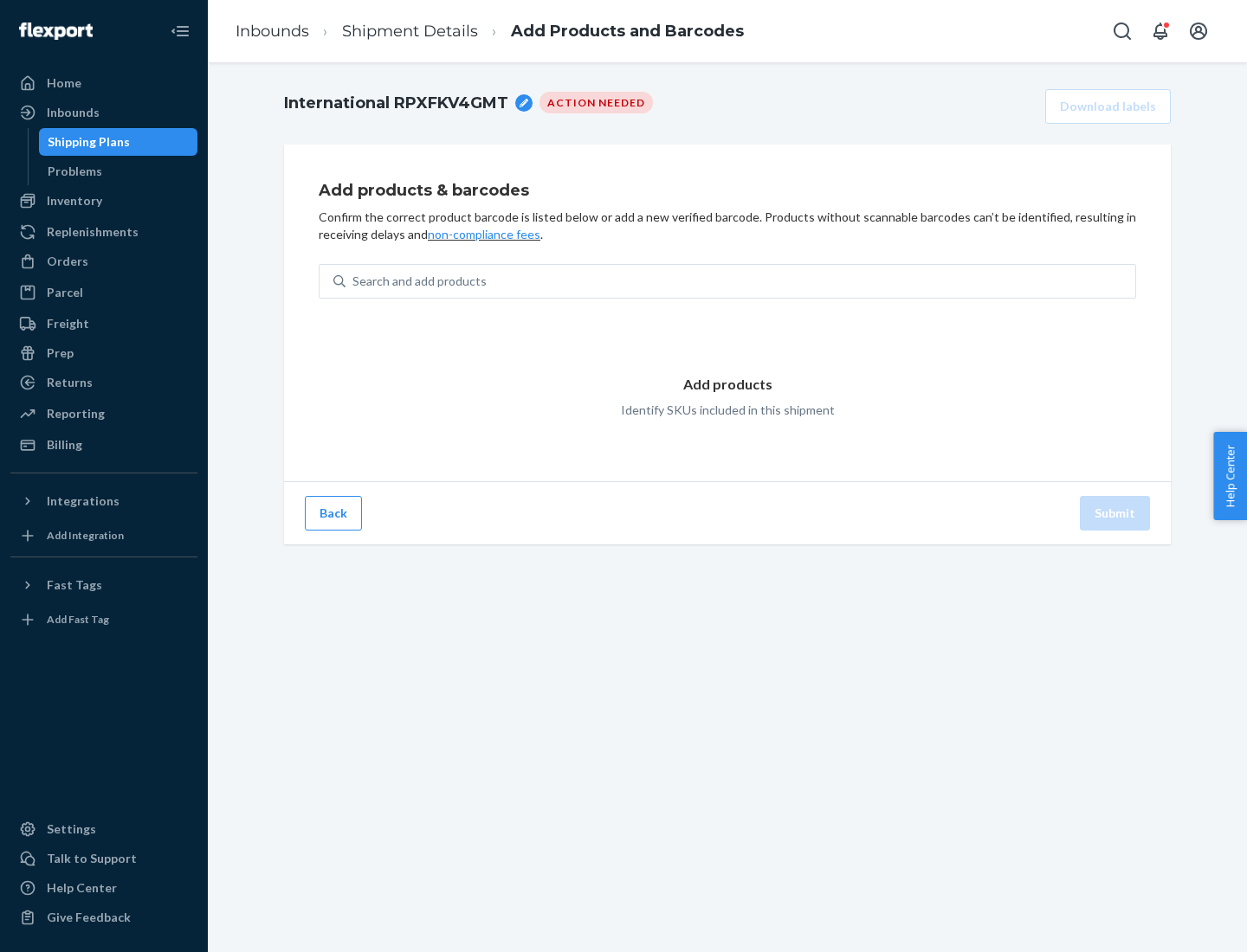
click at [740, 281] on div "Search and add products" at bounding box center [740, 280] width 789 height 31
click at [354, 281] on input "Search and add products" at bounding box center [353, 281] width 2 height 18
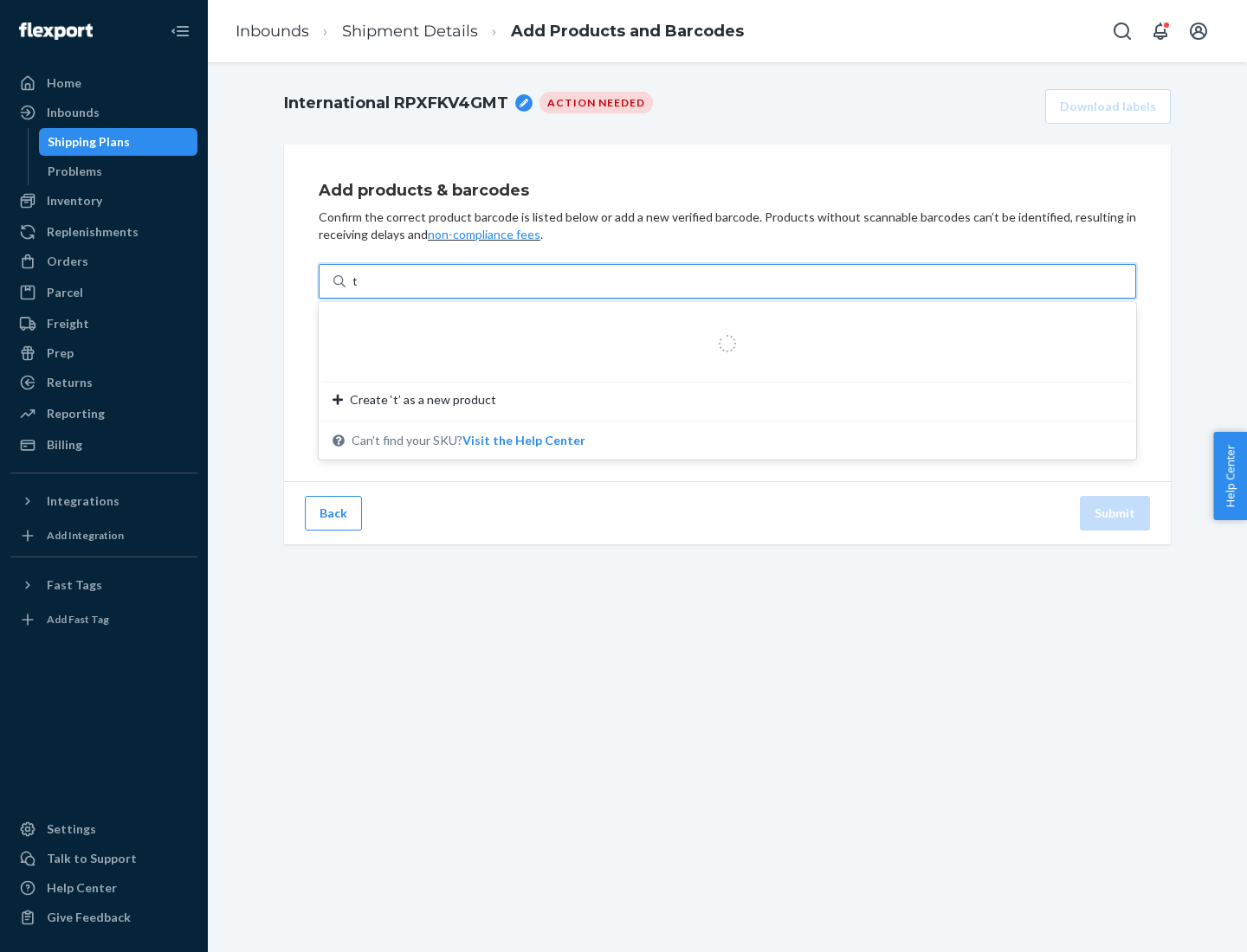
type input "test"
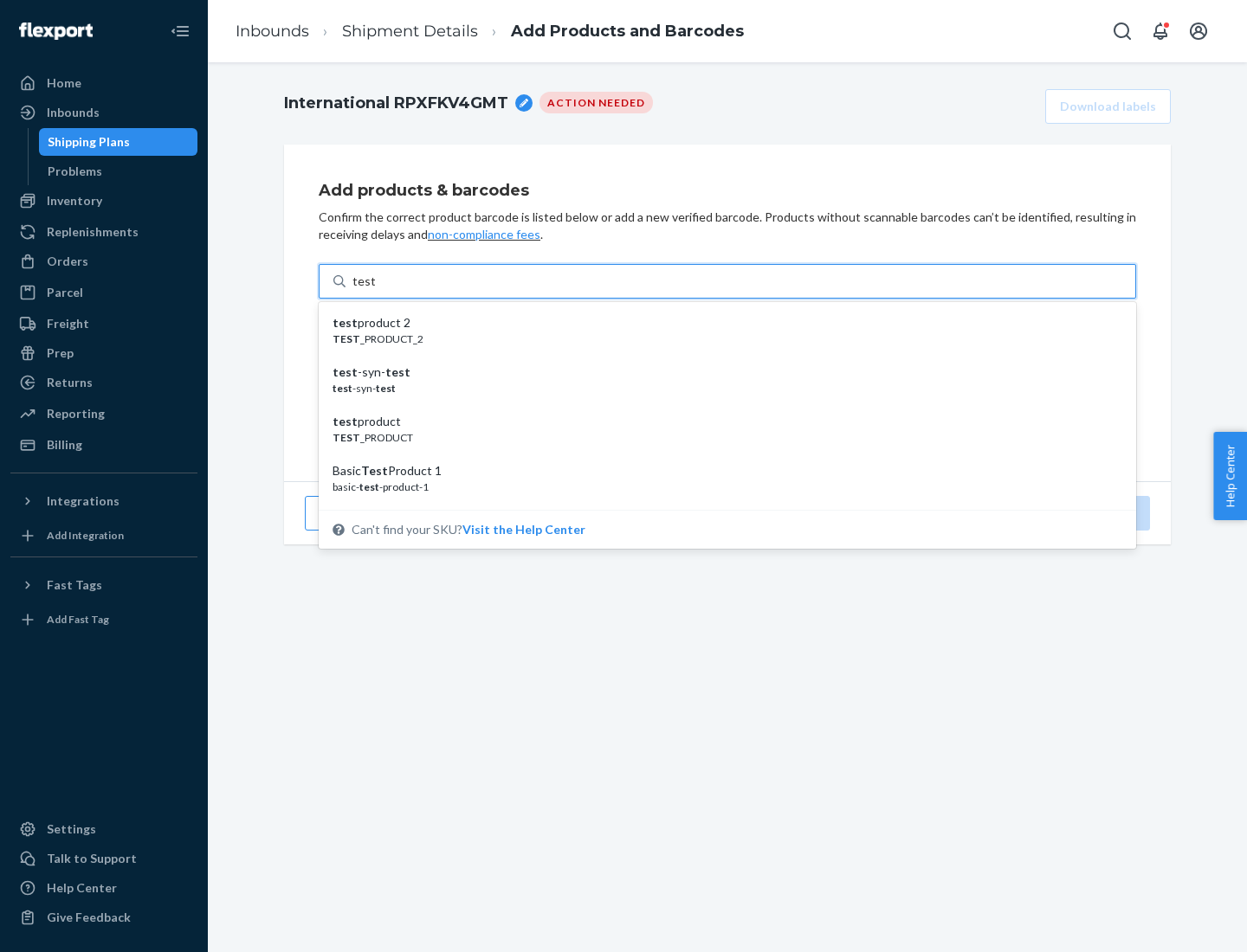
scroll to position [65, 0]
click at [720, 406] on div "Basic Test Product 1" at bounding box center [720, 405] width 775 height 18
click at [375, 290] on input "test" at bounding box center [363, 281] width 22 height 18
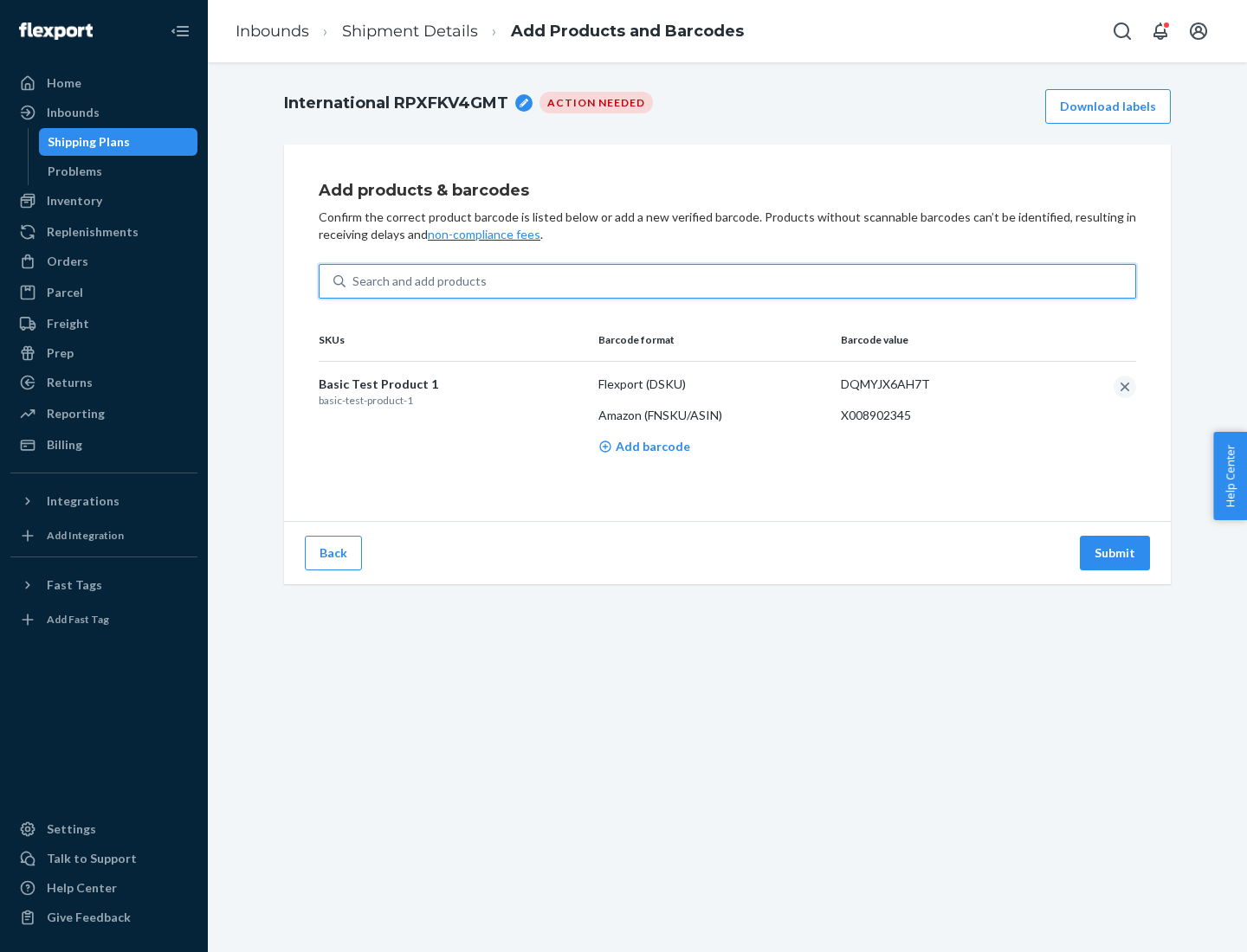
click at [1116, 552] on button "Submit" at bounding box center [1115, 552] width 70 height 34
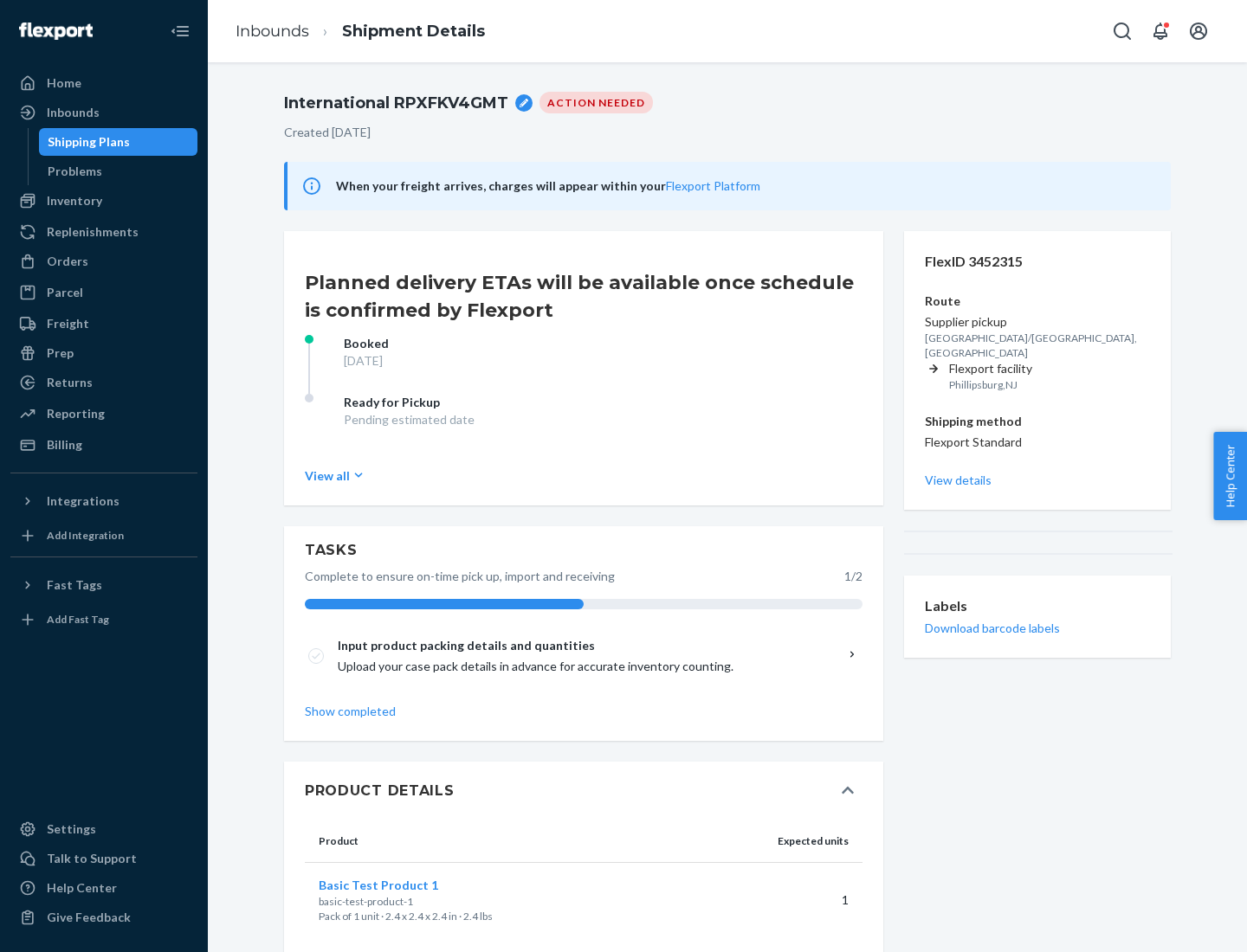
scroll to position [31, 0]
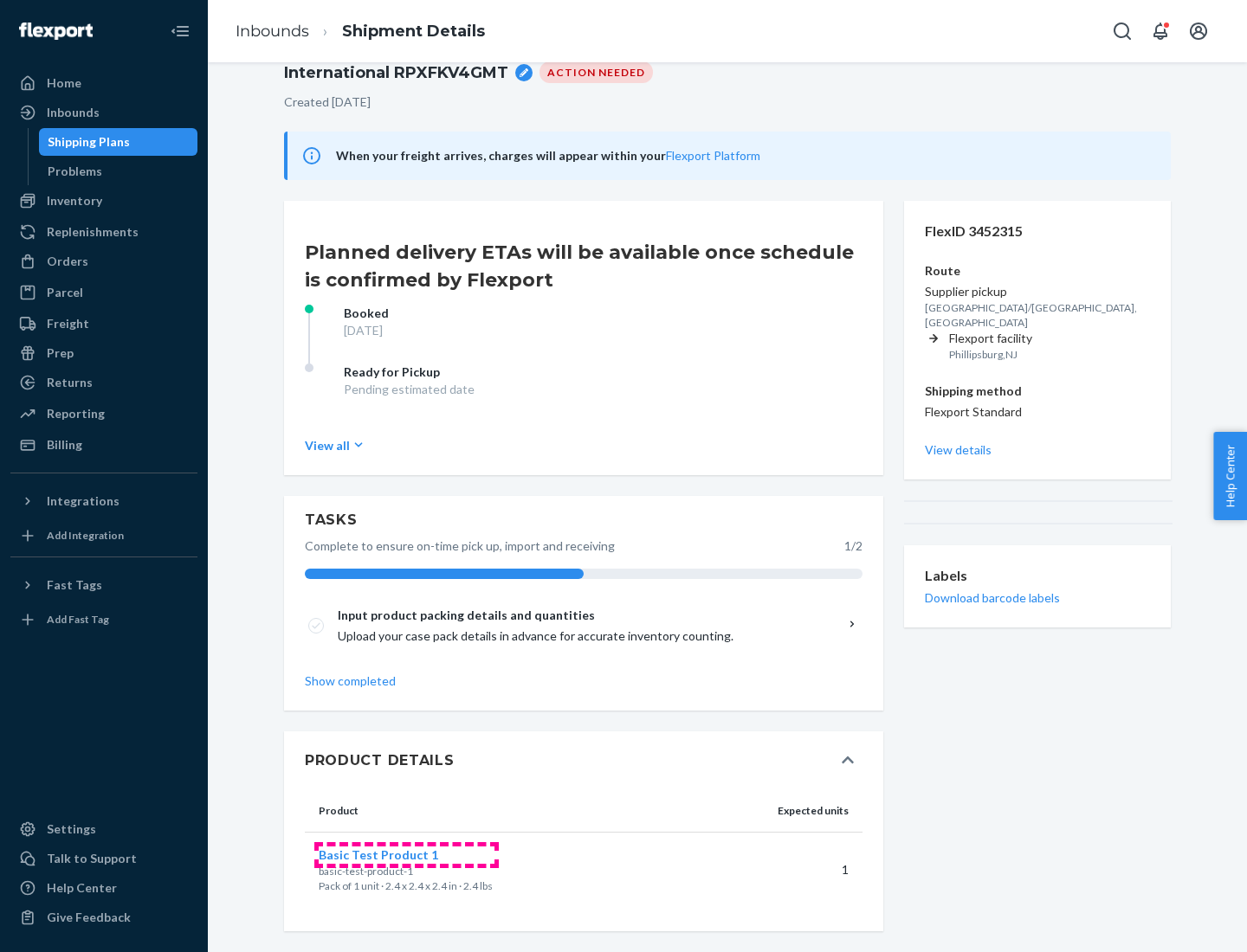
click at [406, 854] on span "Basic Test Product 1" at bounding box center [378, 855] width 119 height 15
